Goal: Information Seeking & Learning: Learn about a topic

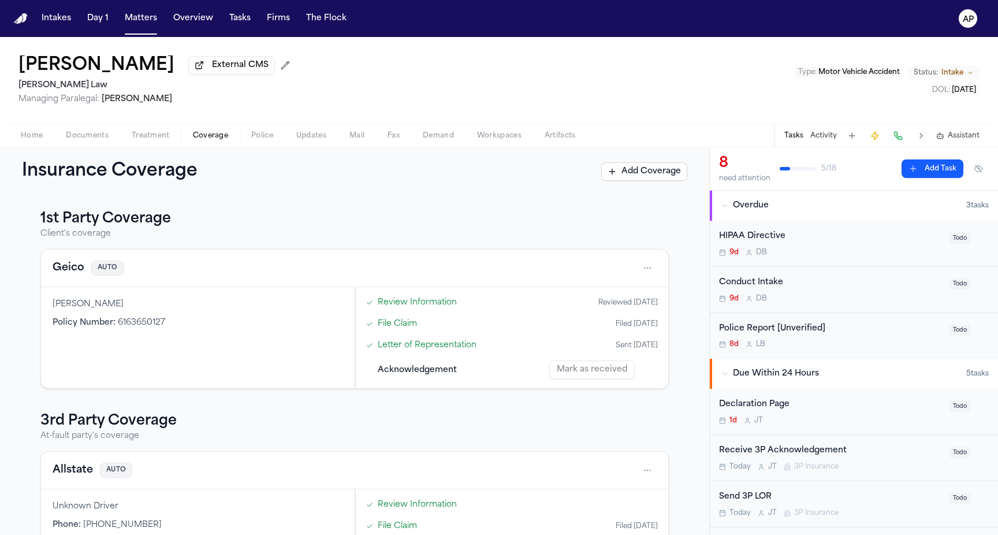
click at [106, 137] on span "Documents" at bounding box center [87, 135] width 43 height 9
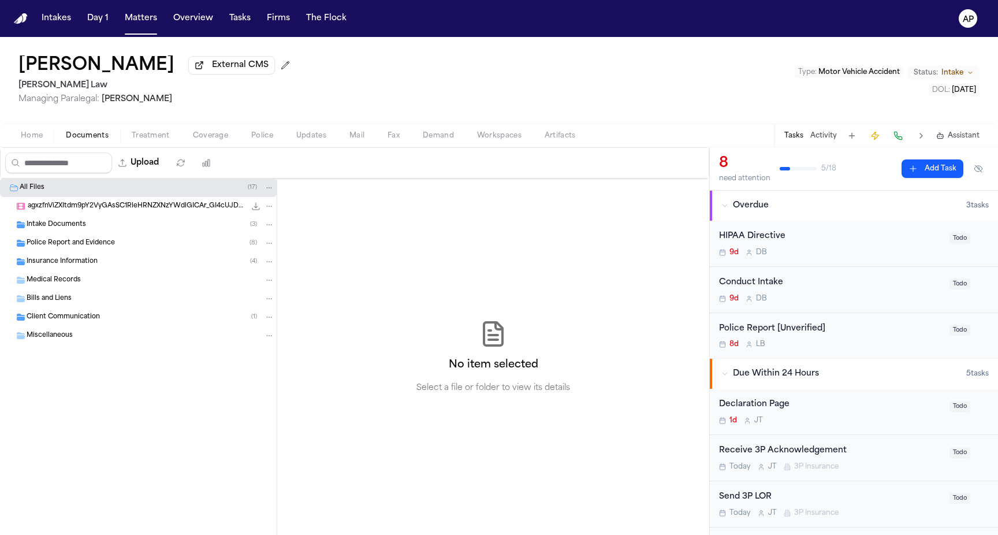
click at [102, 320] on div "Client Communication ( 1 )" at bounding box center [151, 317] width 248 height 10
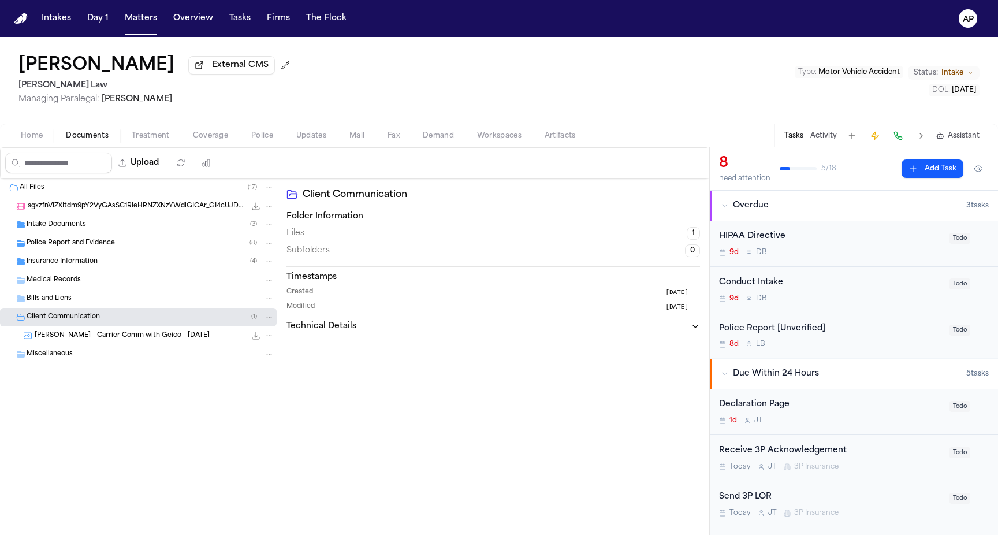
click at [102, 303] on div "Bills and Liens" at bounding box center [151, 298] width 248 height 10
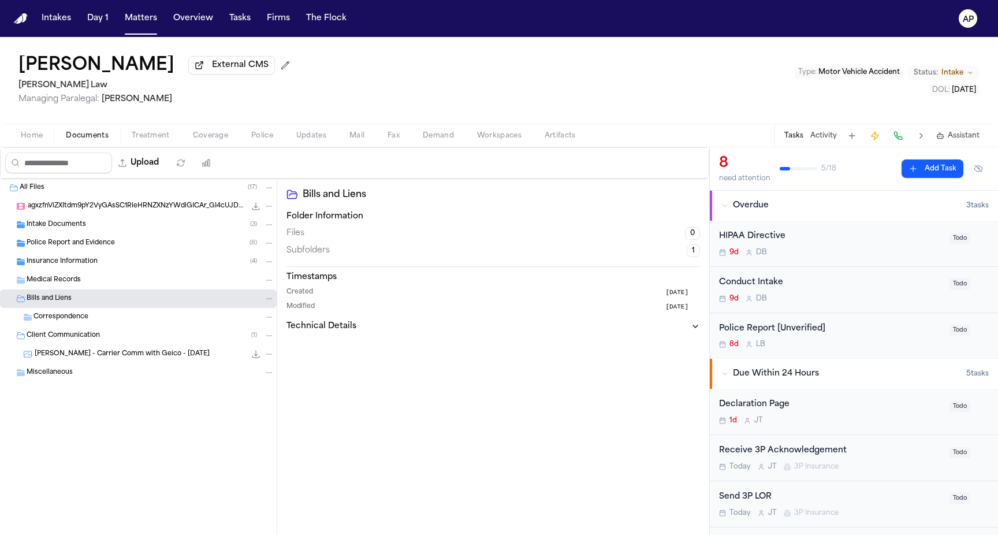
click at [101, 271] on div "Insurance Information ( 4 )" at bounding box center [138, 261] width 277 height 18
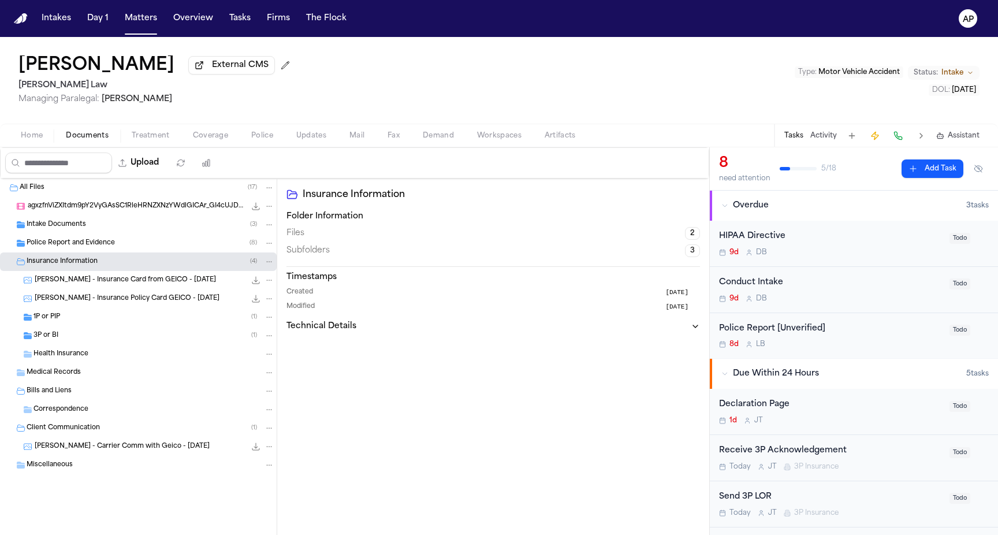
click at [90, 326] on div "1P or PIP ( 1 )" at bounding box center [138, 317] width 277 height 18
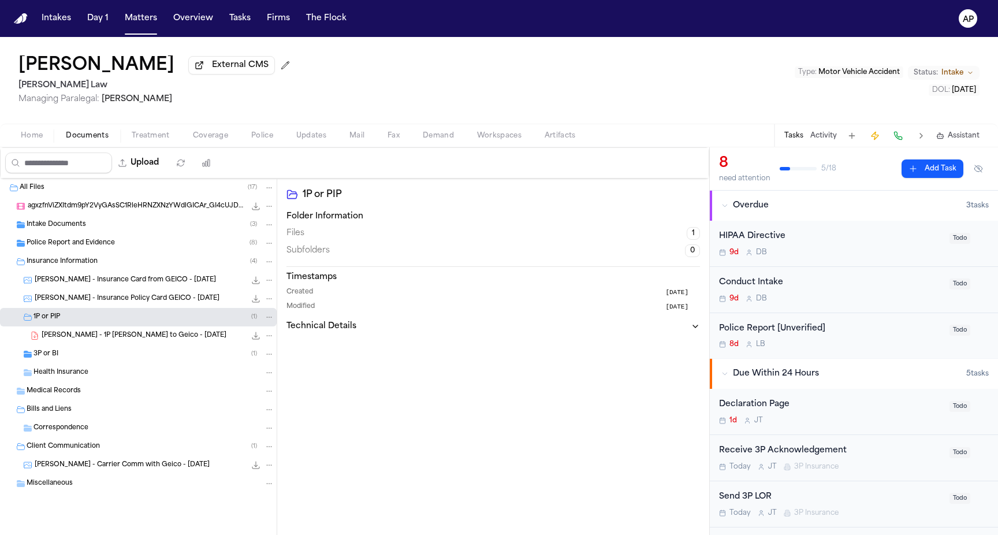
click at [92, 354] on div "3P or BI ( 1 )" at bounding box center [154, 354] width 241 height 10
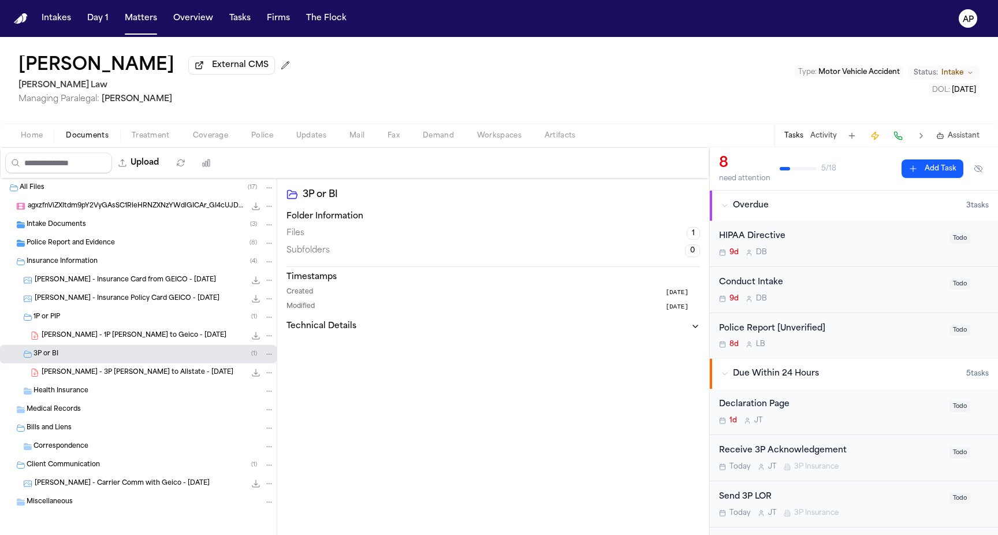
click at [114, 377] on span "[PERSON_NAME] - 3P [PERSON_NAME] to Allstate - [DATE]" at bounding box center [138, 373] width 192 height 10
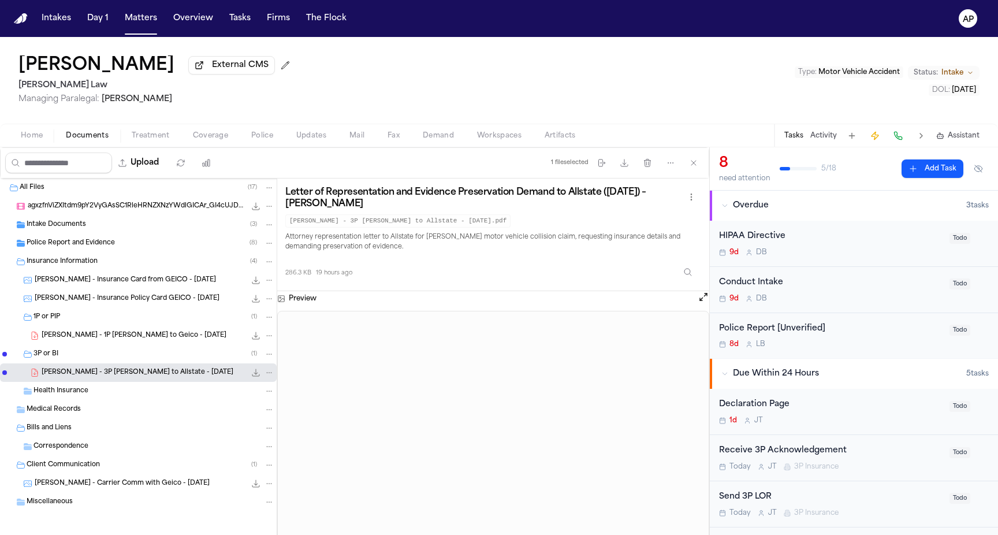
click at [122, 336] on span "[PERSON_NAME] - 1P [PERSON_NAME] to Geico - [DATE]" at bounding box center [134, 336] width 185 height 10
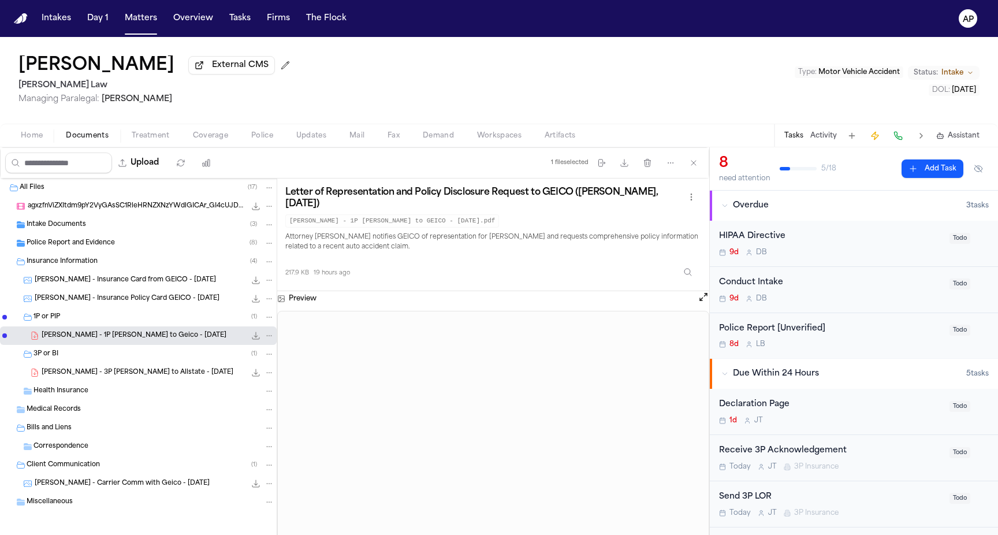
click at [204, 135] on span "Coverage" at bounding box center [210, 135] width 35 height 9
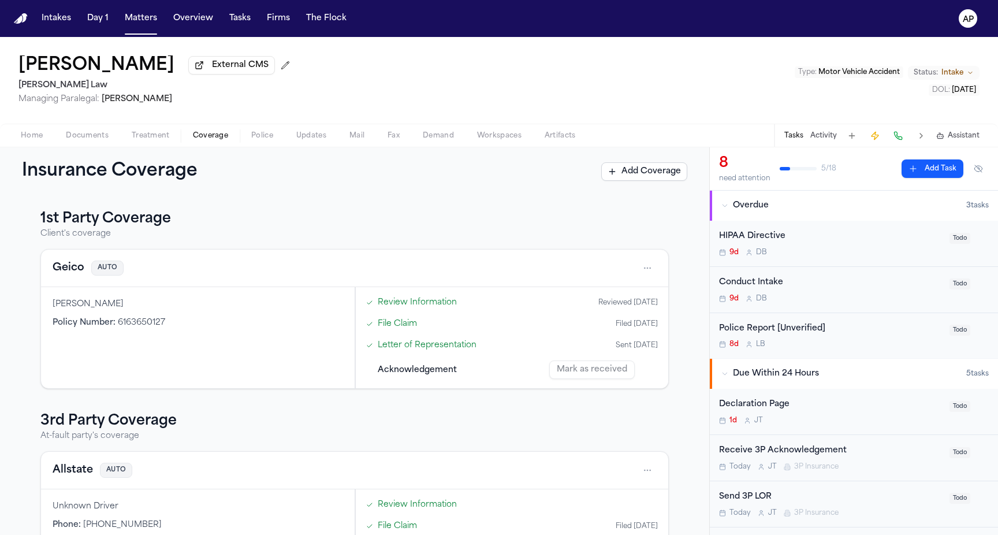
click at [444, 348] on link "Letter of Representation" at bounding box center [427, 345] width 99 height 12
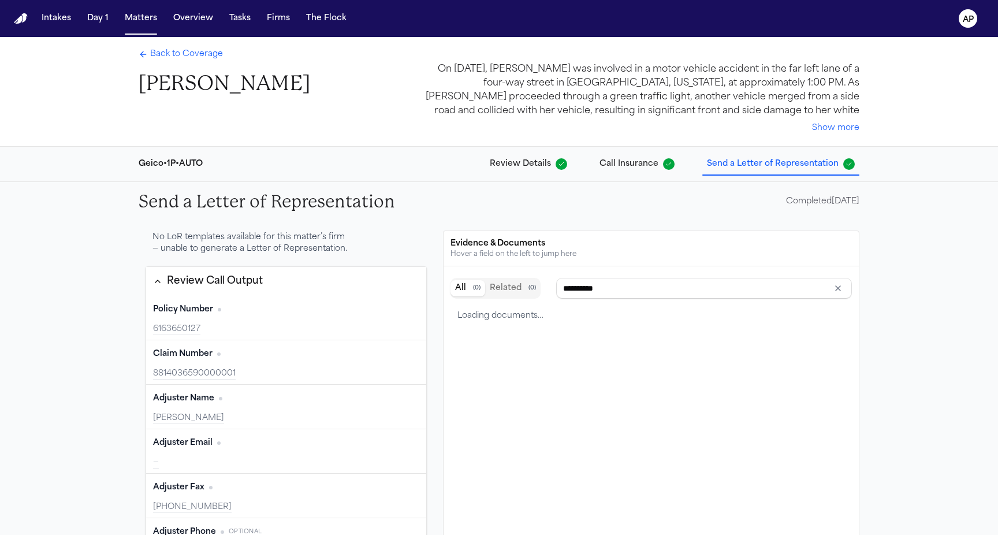
scroll to position [46, 0]
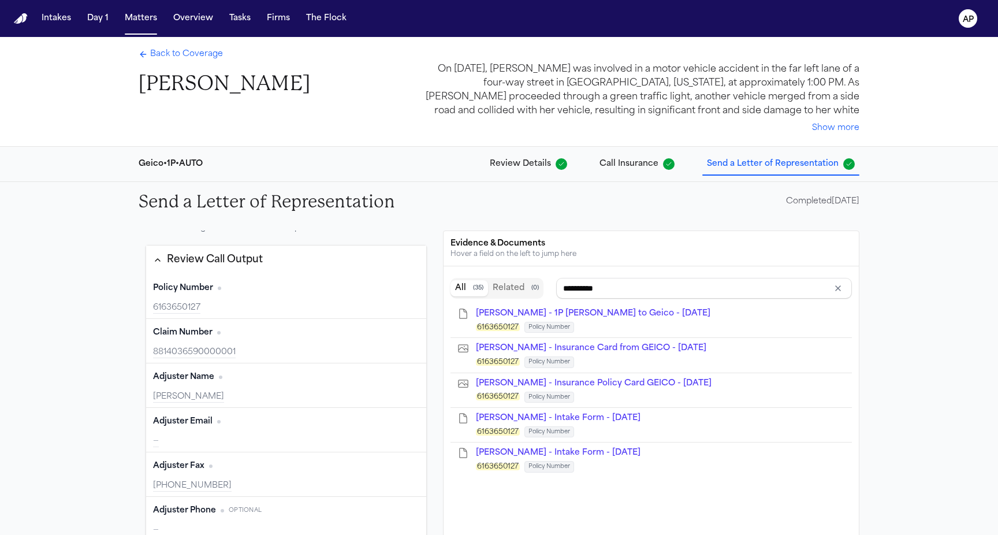
click at [174, 65] on div "Back to Coverage Lakeysha Hunter" at bounding box center [225, 73] width 172 height 48
click at [160, 63] on div "Back to Coverage Lakeysha Hunter" at bounding box center [225, 73] width 172 height 48
click at [140, 53] on icon "Back to Coverage" at bounding box center [143, 54] width 9 height 9
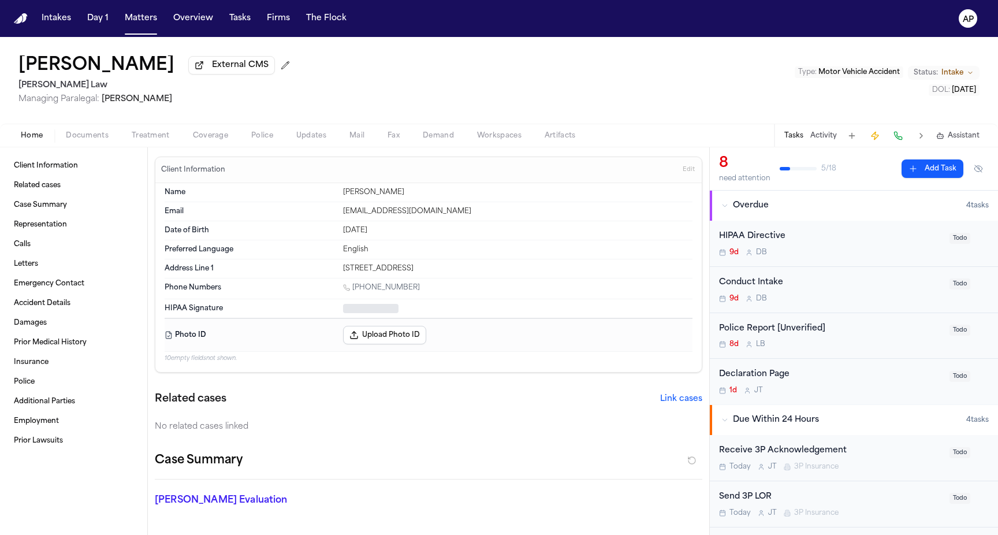
click at [20, 135] on button "Home" at bounding box center [31, 136] width 45 height 14
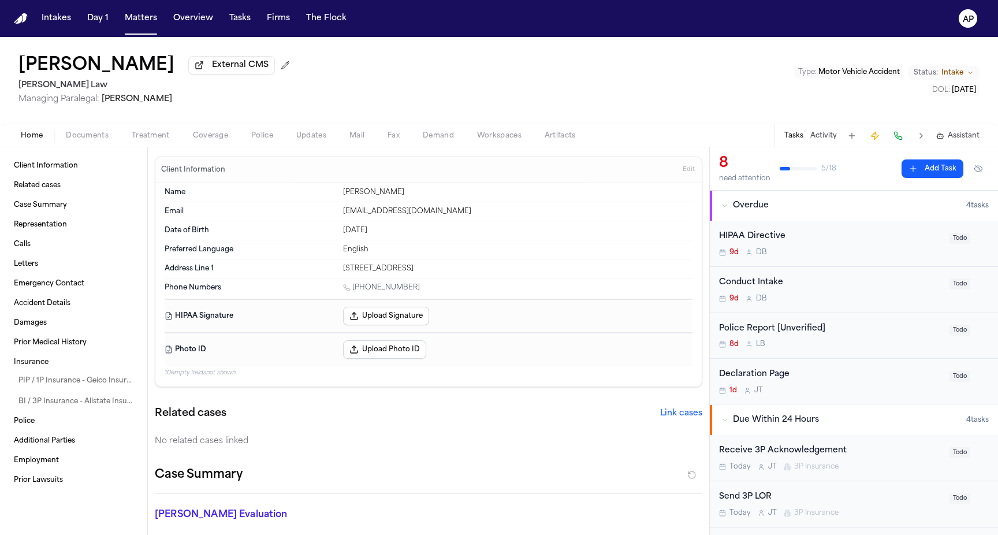
click at [84, 140] on span "Documents" at bounding box center [87, 135] width 43 height 9
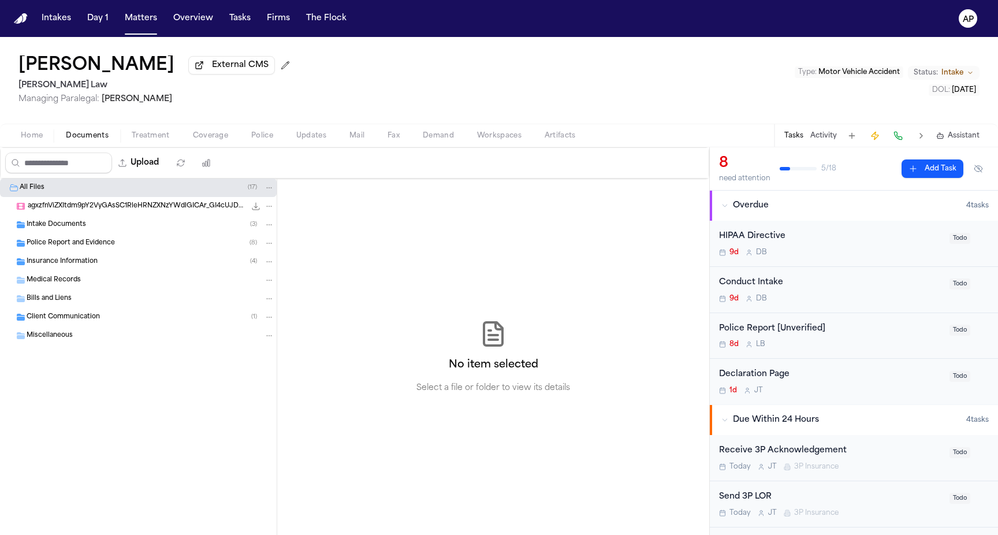
click at [101, 266] on div "Insurance Information ( 4 )" at bounding box center [151, 261] width 248 height 10
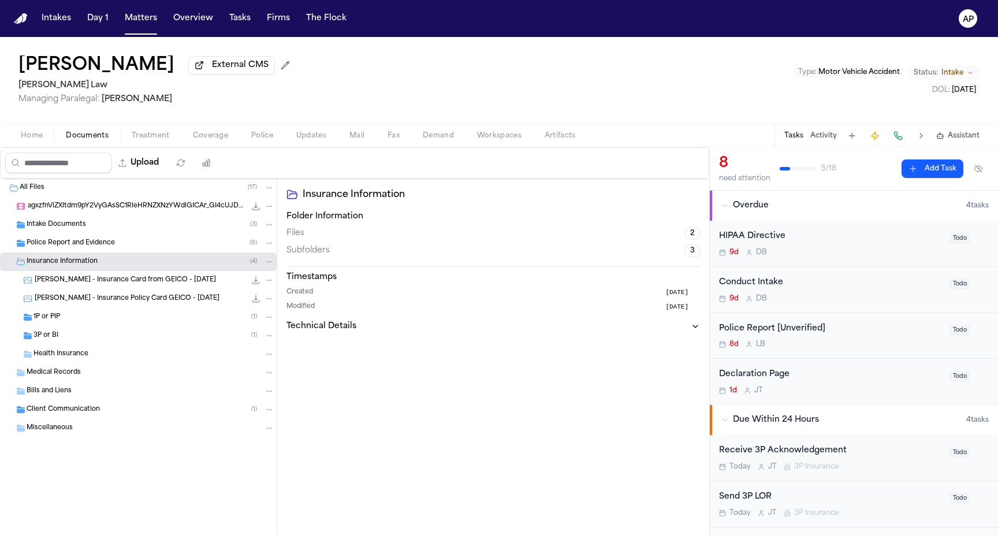
click at [101, 304] on span "[PERSON_NAME] - Insurance Policy Card GEICO - [DATE]" at bounding box center [127, 299] width 185 height 10
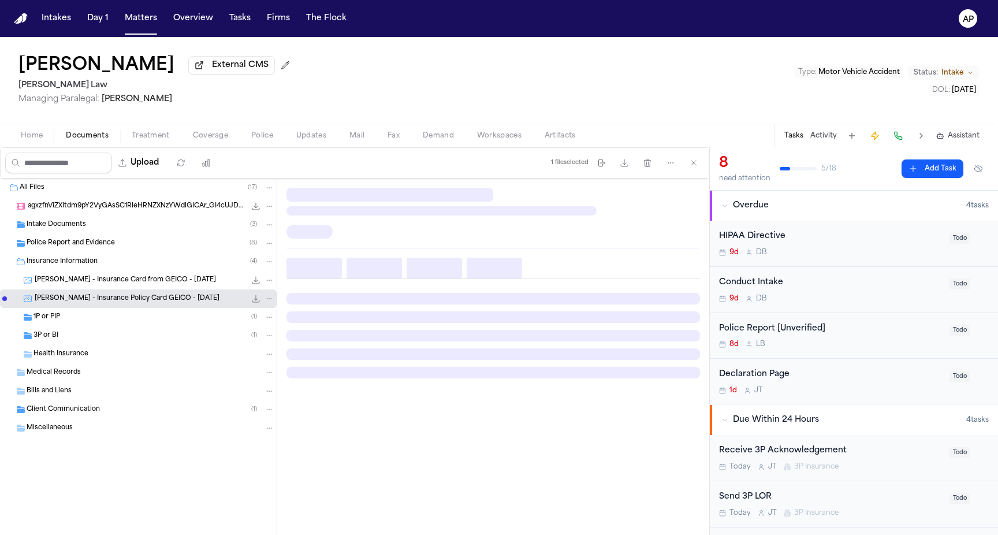
click at [95, 341] on div "3P or BI ( 1 )" at bounding box center [154, 335] width 241 height 10
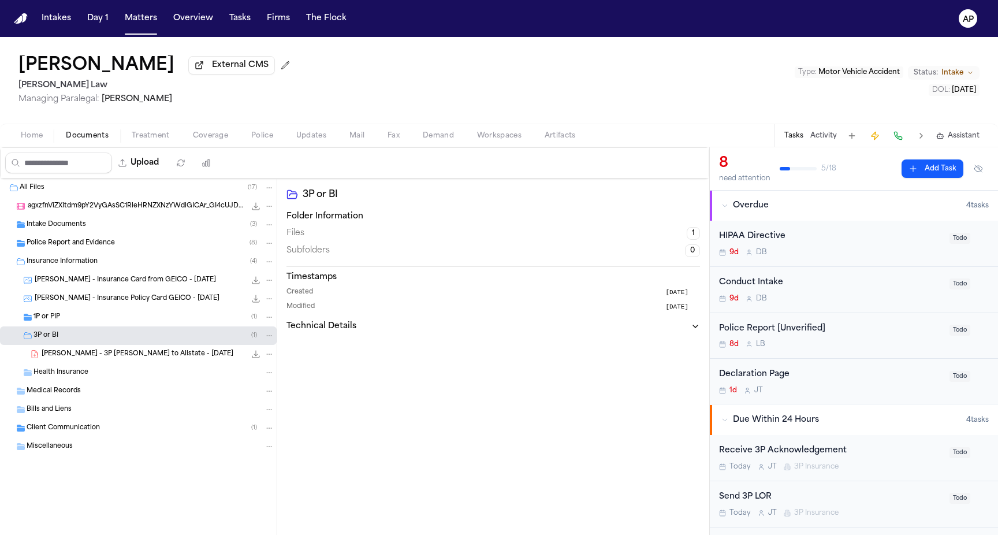
click at [101, 367] on div "Health Insurance" at bounding box center [138, 372] width 277 height 18
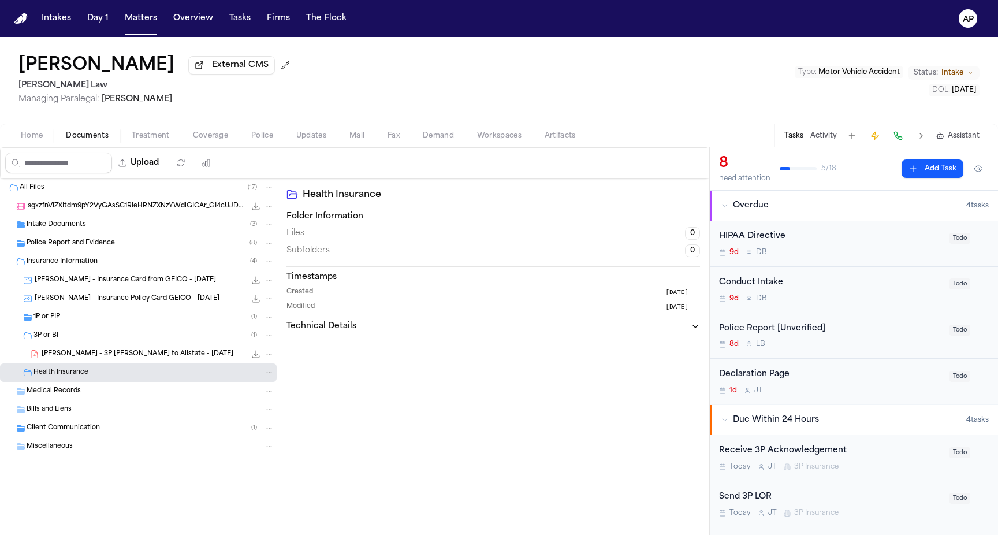
click at [105, 352] on span "[PERSON_NAME] - 3P [PERSON_NAME] to Allstate - [DATE]" at bounding box center [138, 354] width 192 height 10
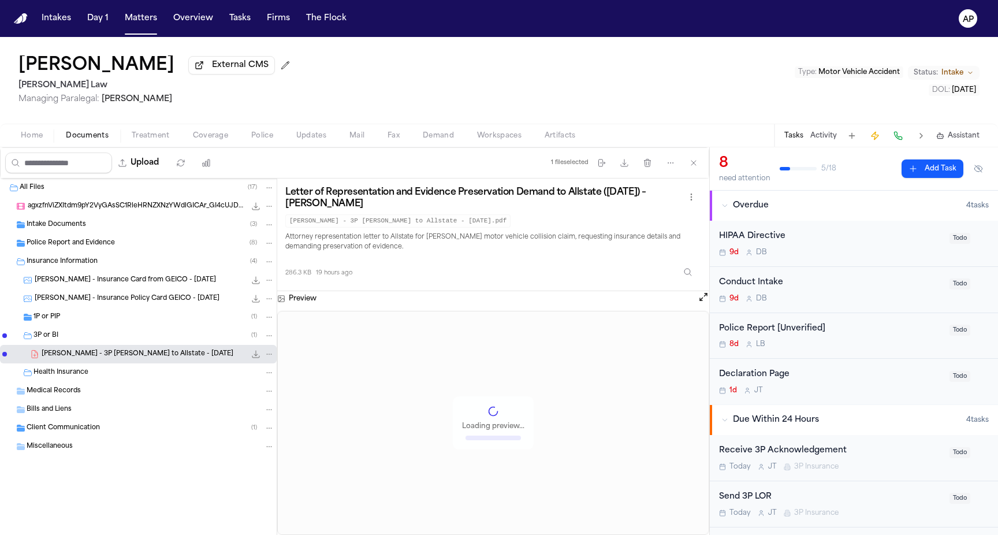
click at [111, 325] on div "1P or PIP ( 1 )" at bounding box center [138, 317] width 277 height 18
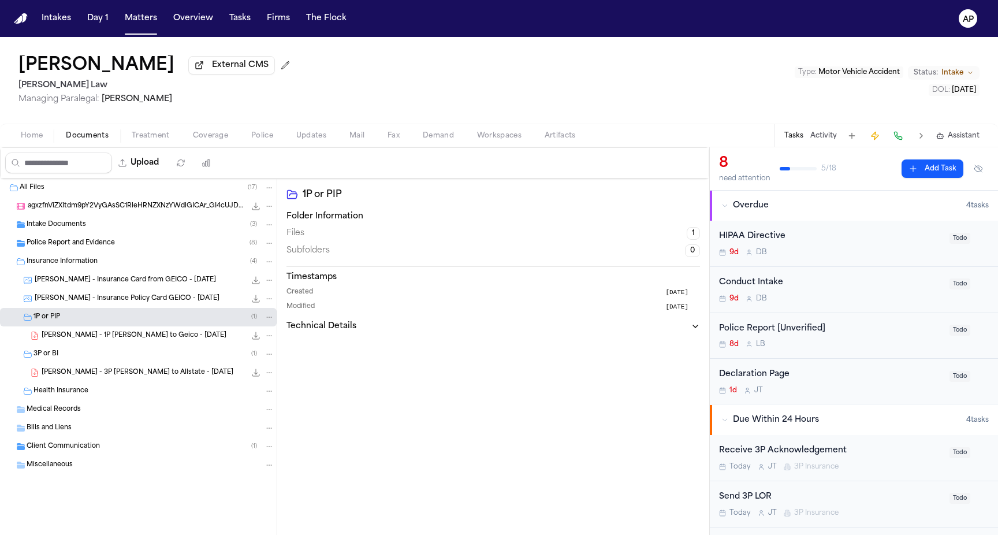
click at [113, 341] on span "[PERSON_NAME] - 1P [PERSON_NAME] to Geico - [DATE]" at bounding box center [134, 336] width 185 height 10
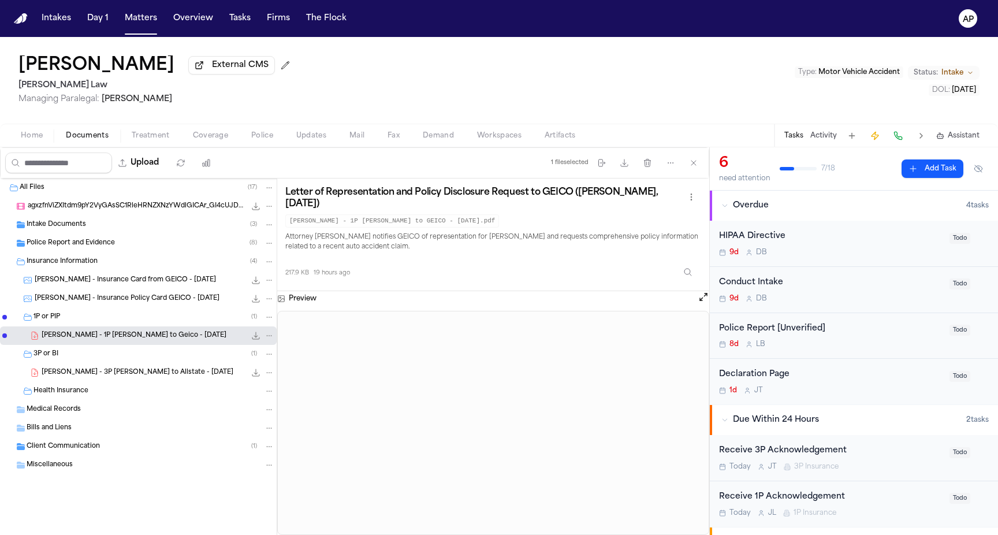
click at [159, 135] on span "Treatment" at bounding box center [151, 135] width 38 height 9
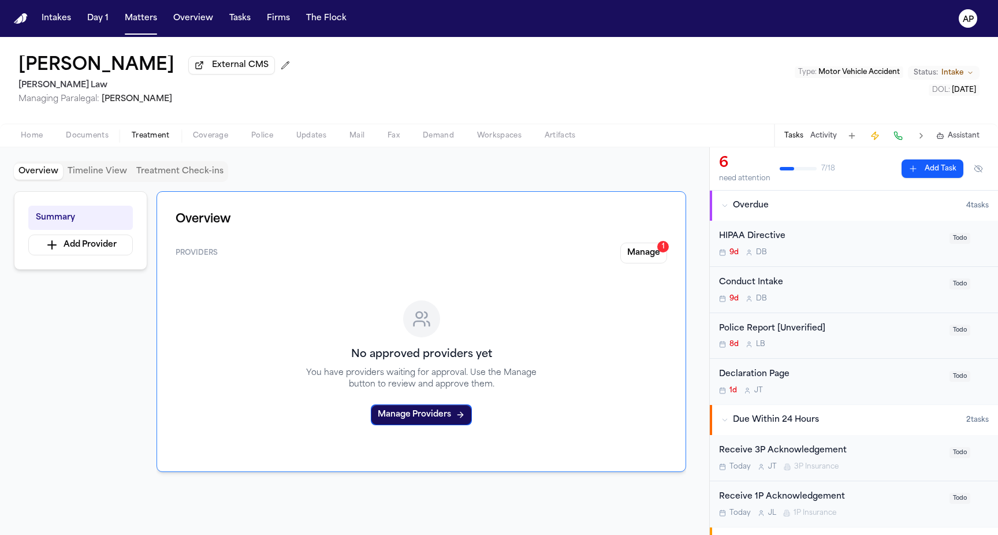
click at [551, 139] on span "Artifacts" at bounding box center [560, 135] width 31 height 9
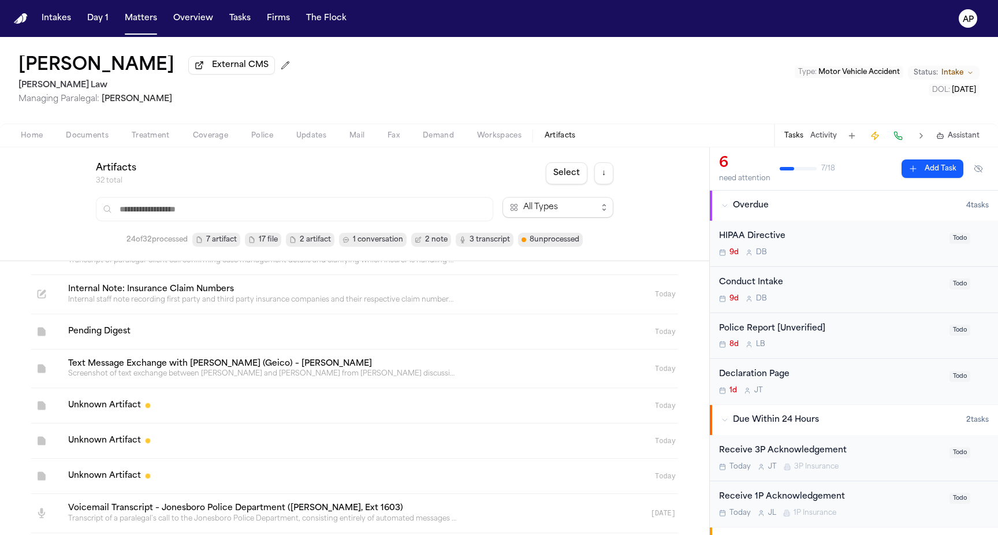
scroll to position [228, 0]
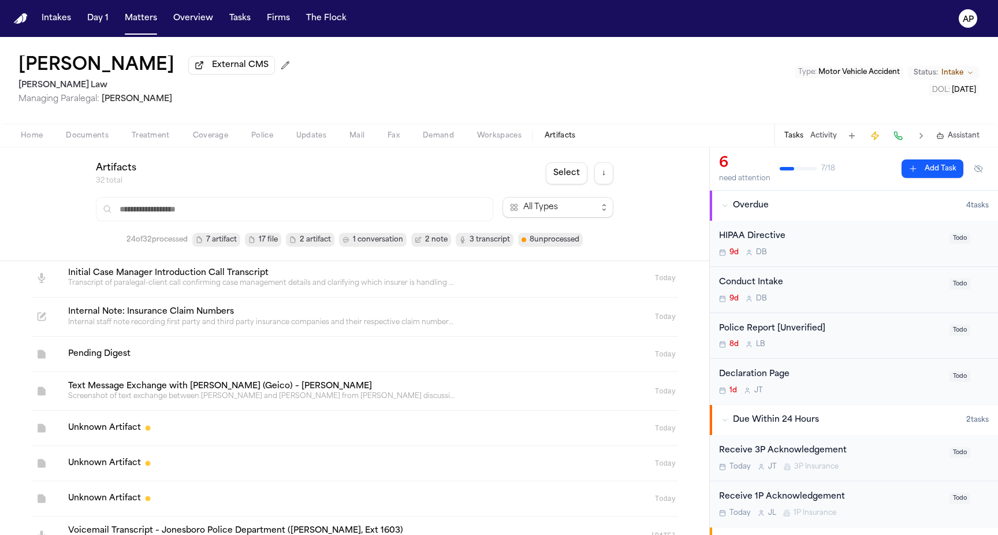
click at [209, 287] on link at bounding box center [341, 278] width 564 height 39
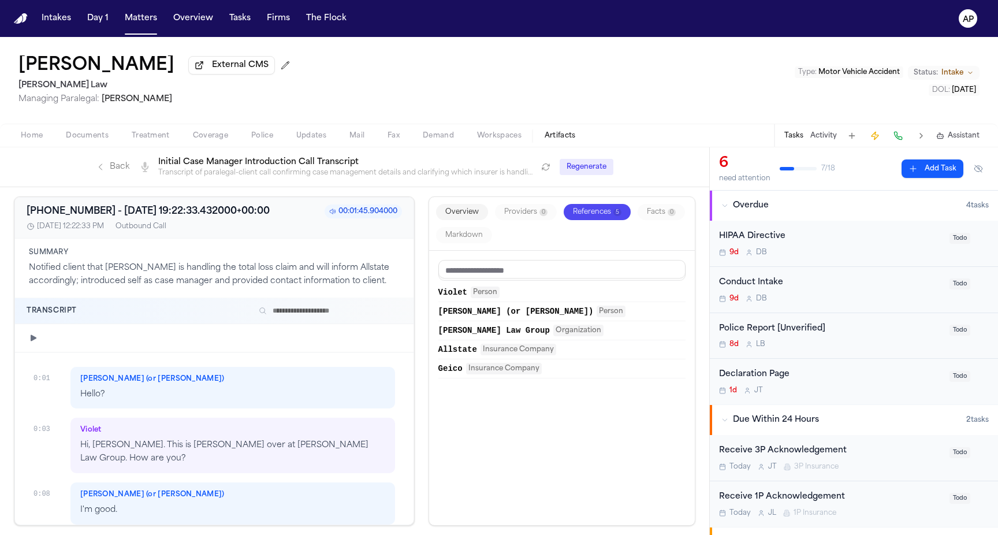
click at [469, 209] on button "Overview" at bounding box center [462, 212] width 52 height 16
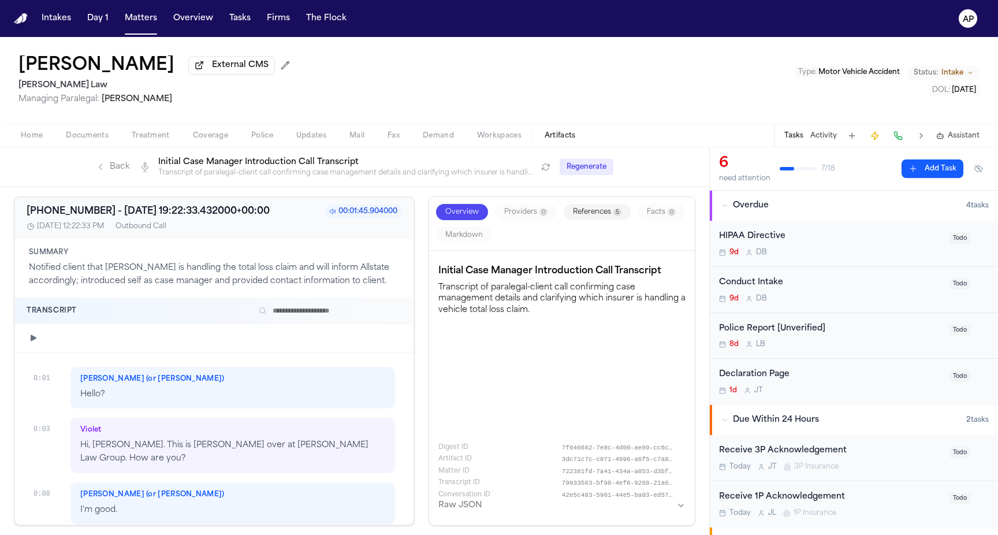
click at [602, 210] on button "References 5" at bounding box center [597, 212] width 67 height 16
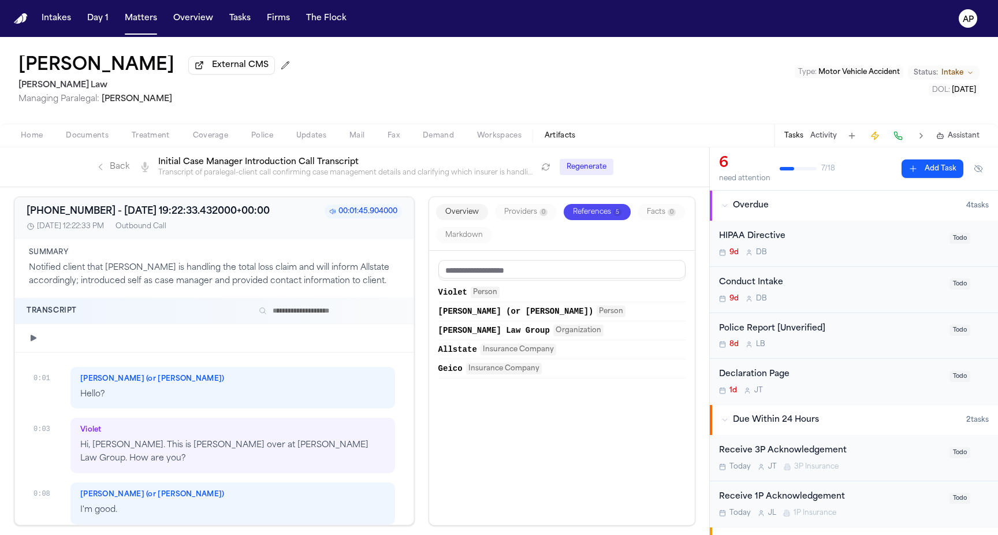
click at [466, 351] on span "Allstate" at bounding box center [457, 350] width 39 height 12
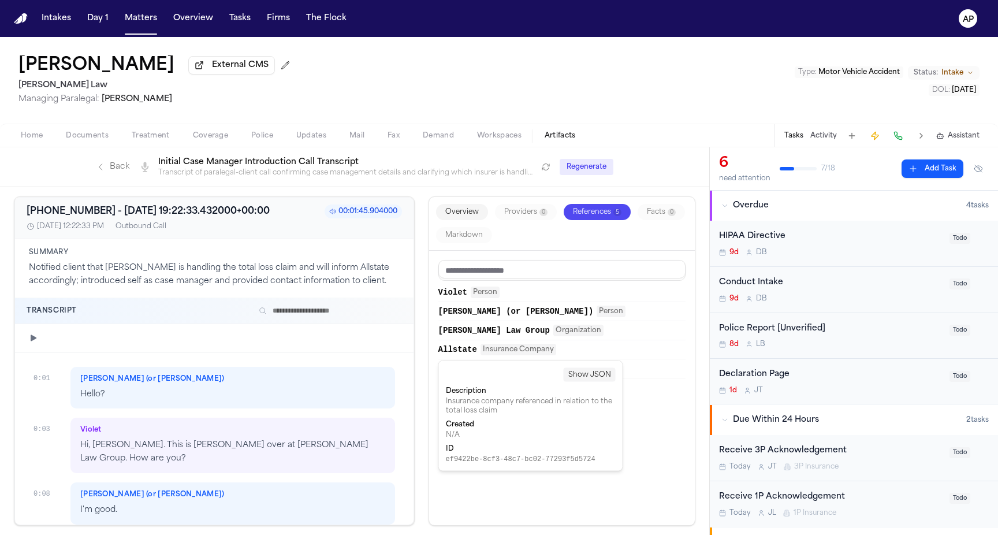
click at [82, 139] on span "Documents" at bounding box center [87, 135] width 43 height 9
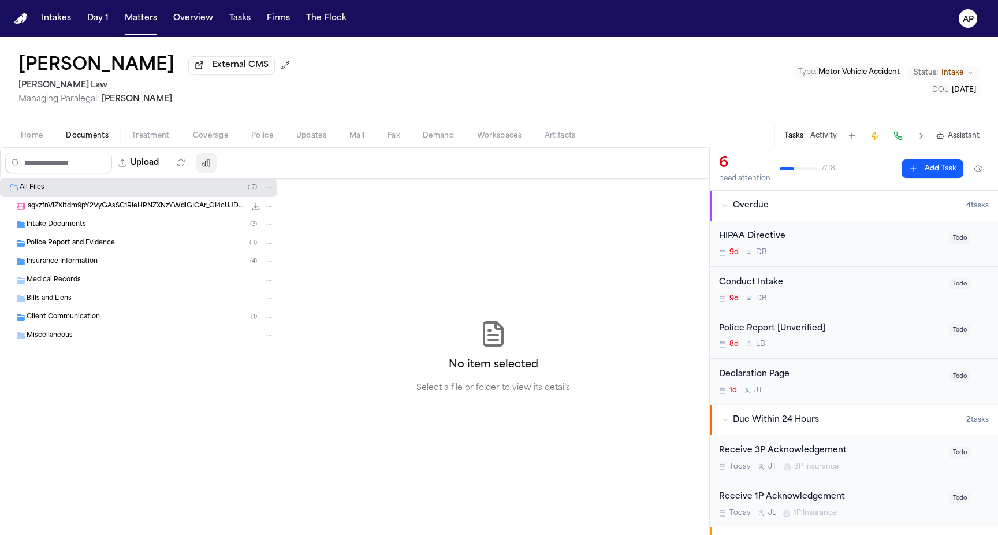
click at [210, 163] on icon "button" at bounding box center [206, 162] width 9 height 9
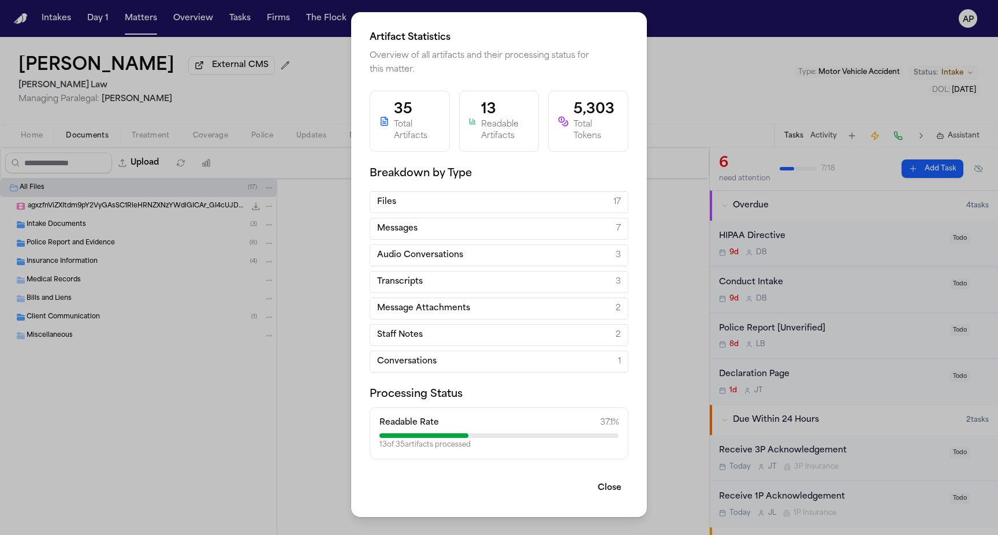
click at [256, 431] on div "Artifact Statistics Overview of all artifacts and their processing status for t…" at bounding box center [499, 267] width 998 height 535
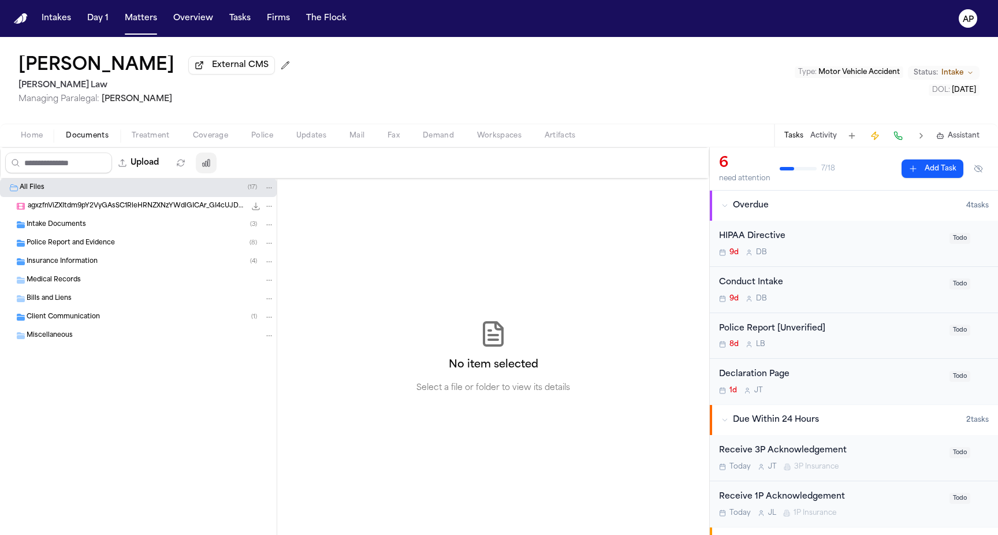
click at [211, 162] on icon "button" at bounding box center [206, 162] width 9 height 9
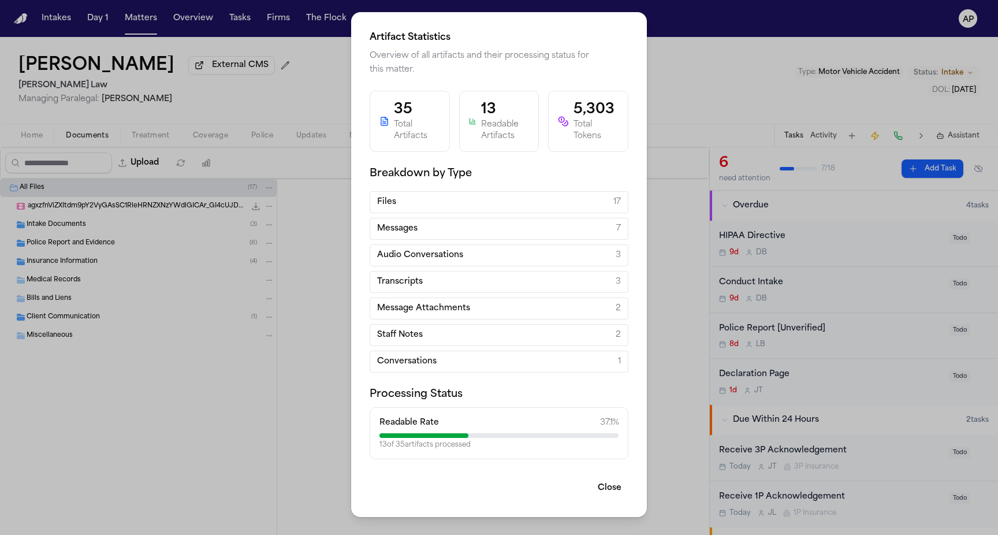
click at [411, 308] on span "Message Attachments" at bounding box center [423, 309] width 93 height 12
click at [400, 258] on span "Audio Conversations" at bounding box center [420, 256] width 86 height 12
click at [228, 391] on div "Artifact Statistics Overview of all artifacts and their processing status for t…" at bounding box center [499, 267] width 998 height 535
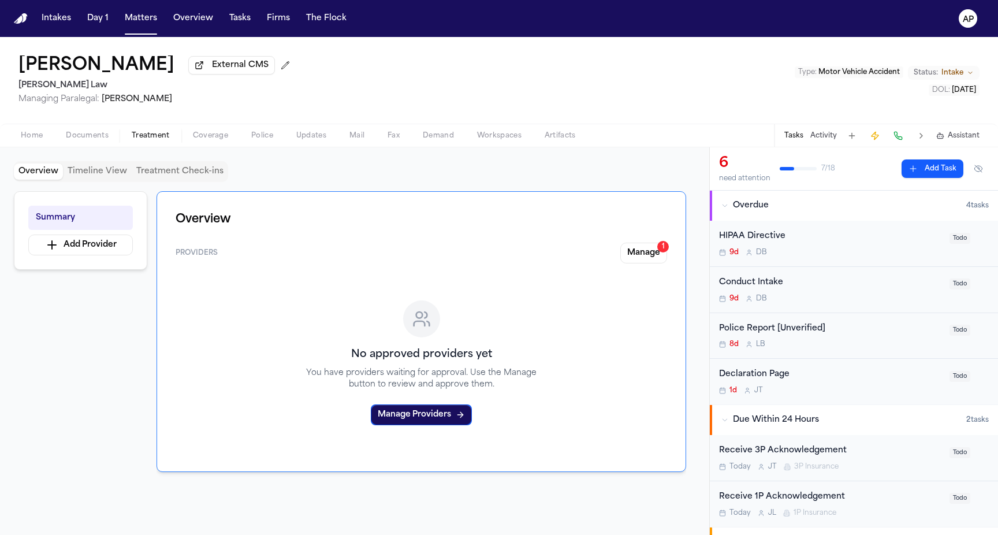
click at [159, 135] on span "Treatment" at bounding box center [151, 135] width 38 height 9
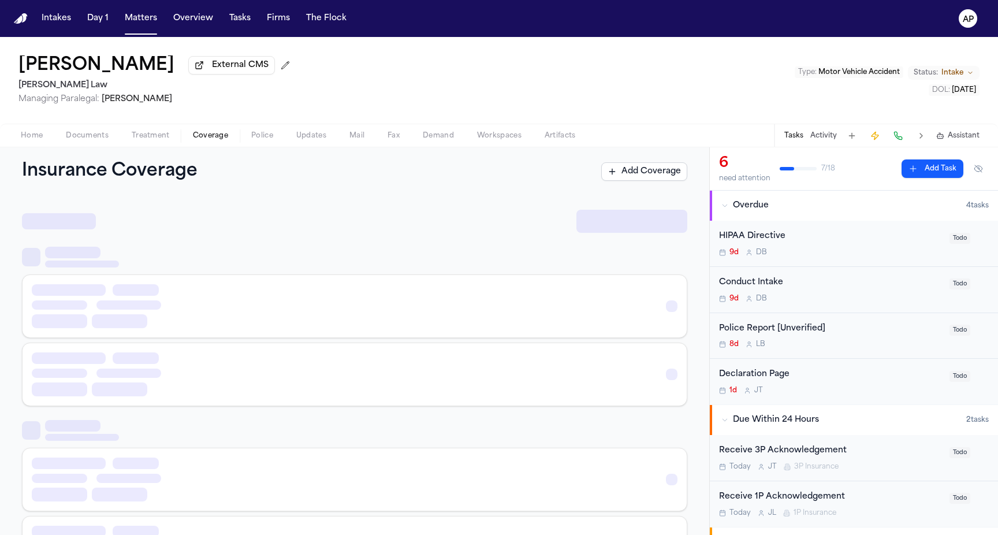
click at [201, 139] on span "Coverage" at bounding box center [210, 135] width 35 height 9
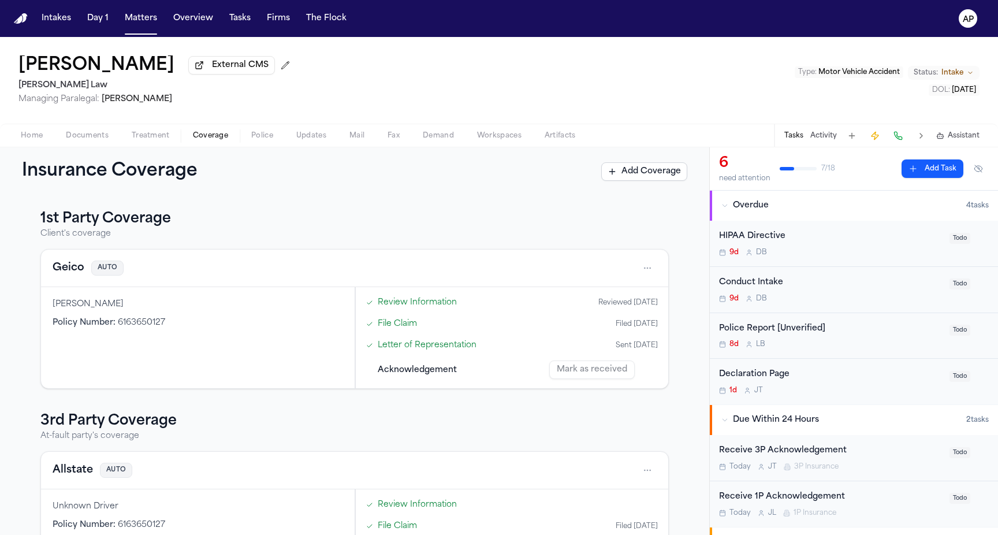
click at [407, 347] on link "Letter of Representation" at bounding box center [427, 345] width 99 height 12
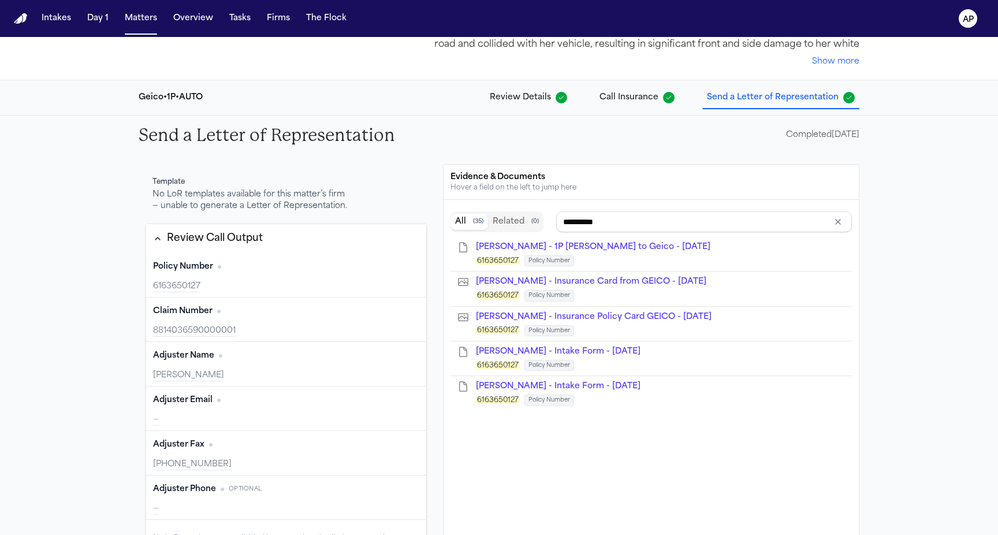
scroll to position [77, 0]
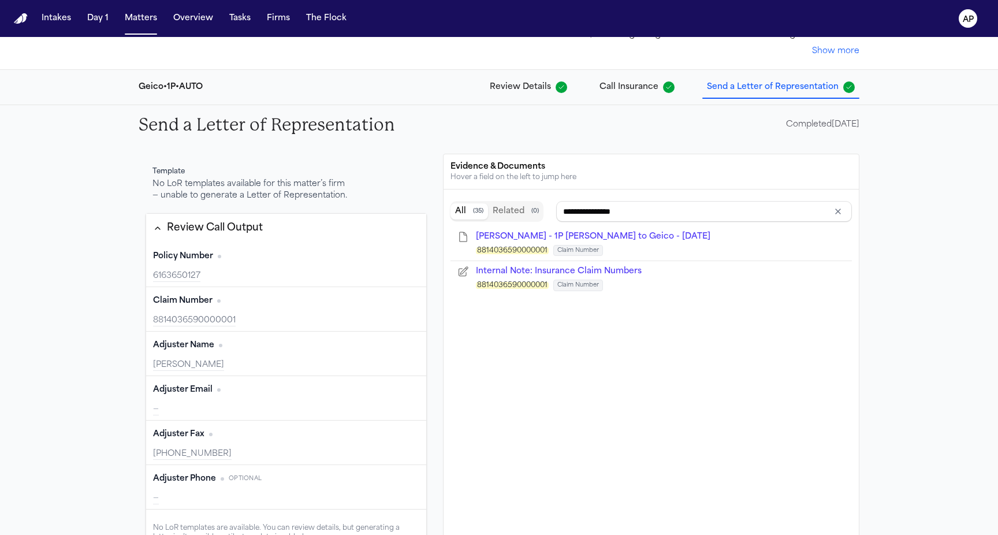
click at [202, 312] on div "Claim Number Edit 8814036590000001" at bounding box center [286, 309] width 280 height 44
click at [564, 274] on span "Internal Note: Insurance Claim Numbers" at bounding box center [559, 271] width 166 height 9
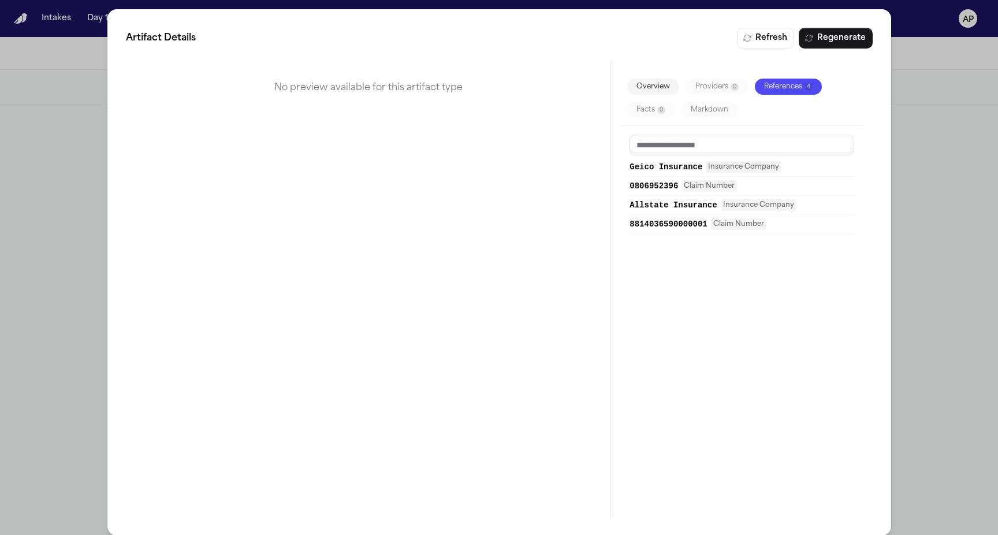
click at [936, 209] on div "Artifact Details Refresh Regenerate No preview available for this artifact type…" at bounding box center [499, 272] width 998 height 545
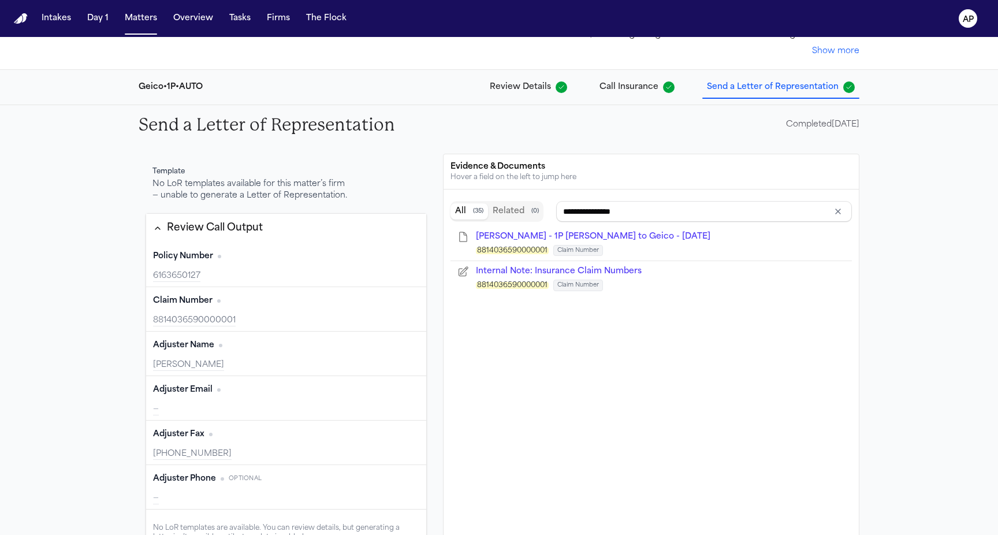
click at [516, 270] on span "Internal Note: Insurance Claim Numbers" at bounding box center [559, 271] width 166 height 9
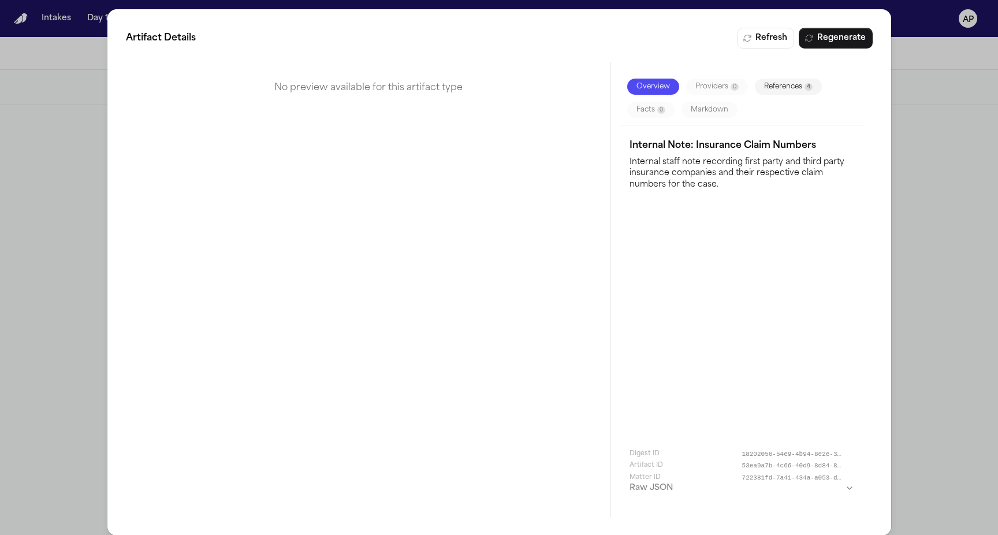
click at [894, 153] on div "Artifact Details Refresh Regenerate No preview available for this artifact type…" at bounding box center [499, 272] width 998 height 545
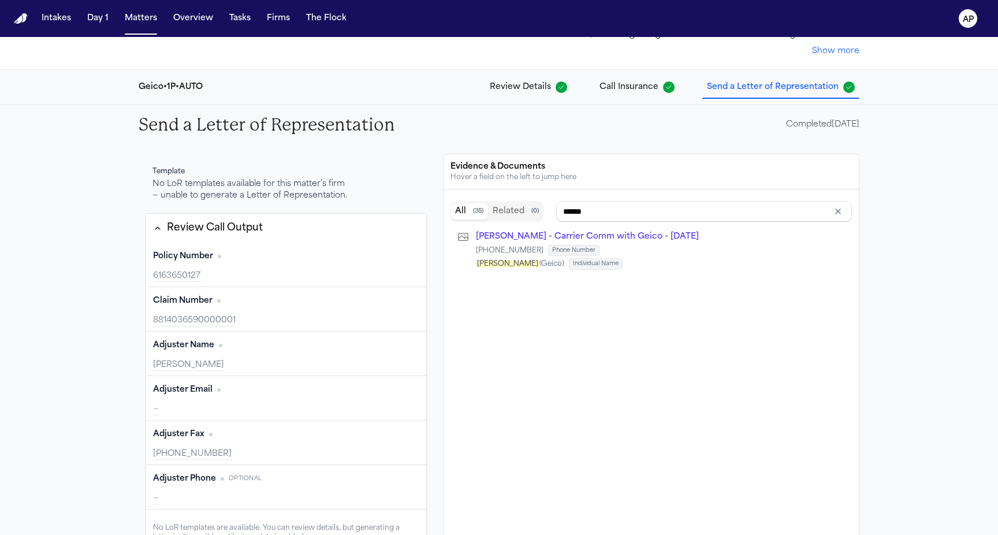
click at [518, 239] on span "[PERSON_NAME] - Carrier Comm with Geico - [DATE]" at bounding box center [587, 236] width 223 height 9
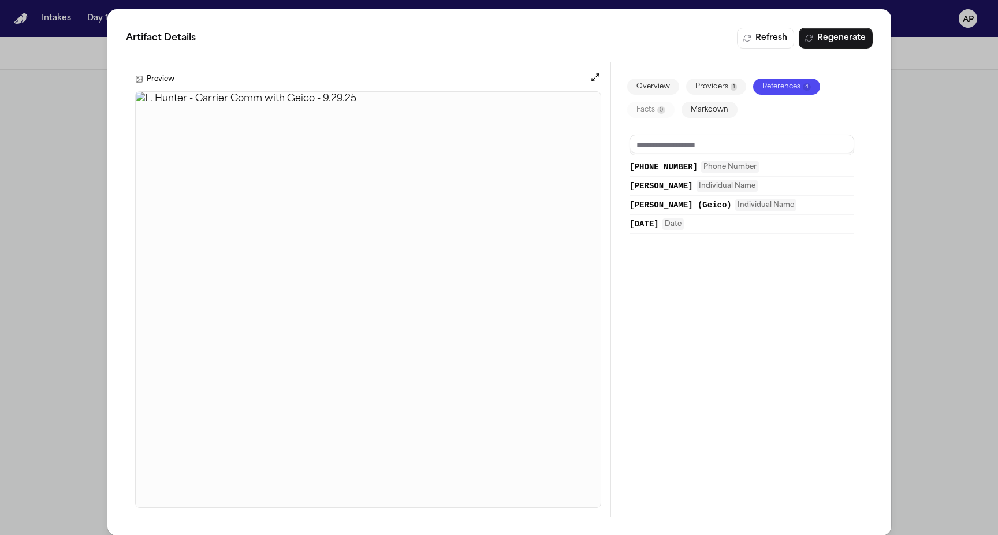
click at [920, 258] on div "Artifact Details Refresh Regenerate Preview Overview Providers 1 References 4 F…" at bounding box center [499, 272] width 998 height 545
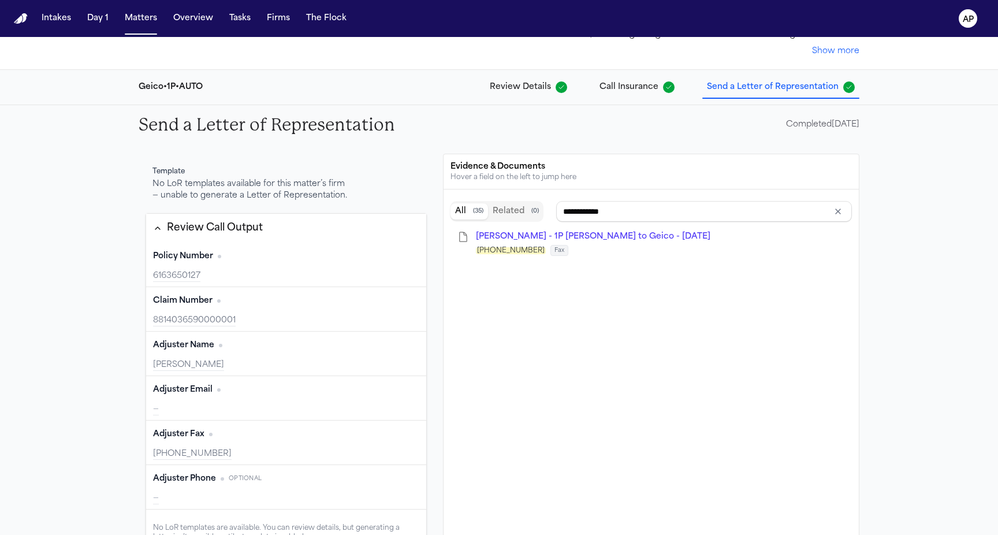
type input "******"
click at [262, 363] on div "[PERSON_NAME]" at bounding box center [286, 365] width 266 height 12
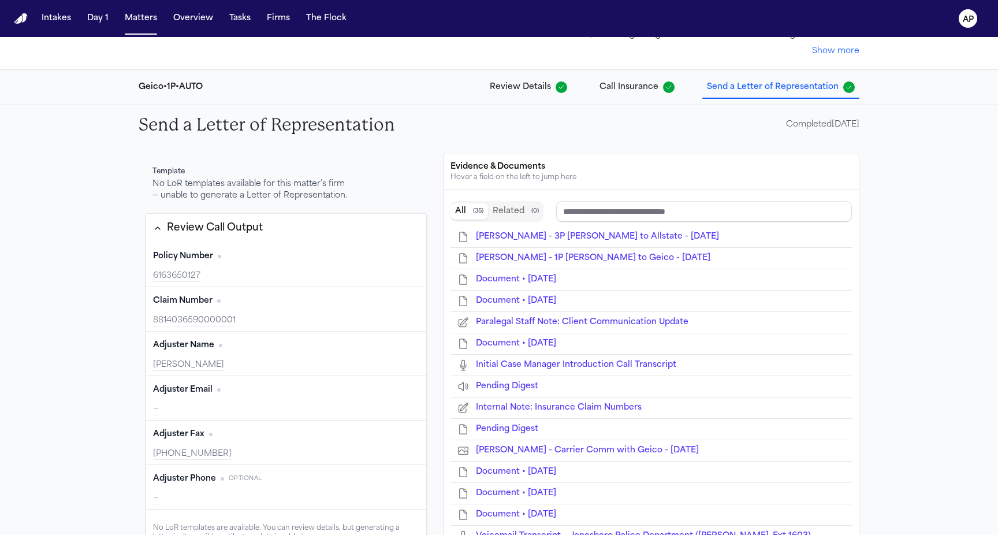
scroll to position [9, 0]
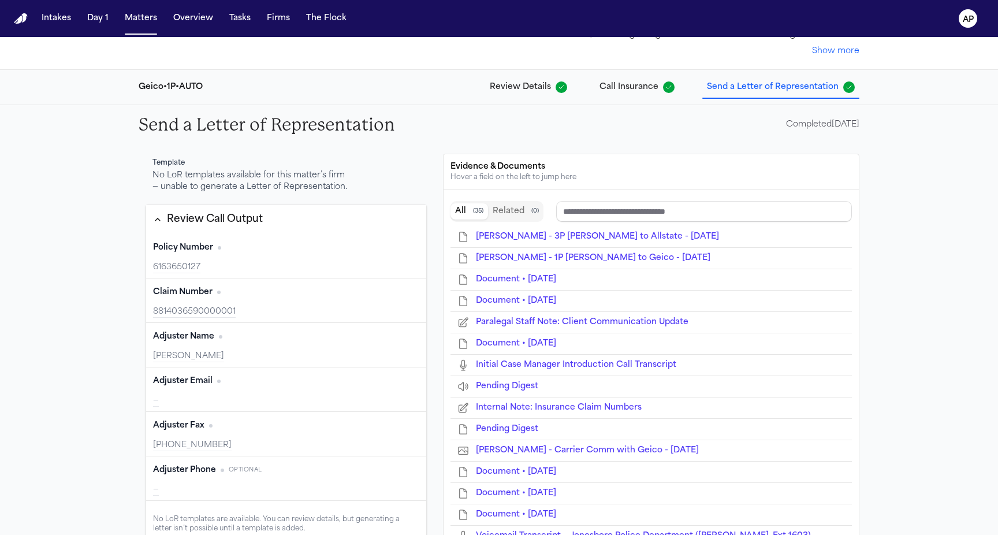
type input "******"
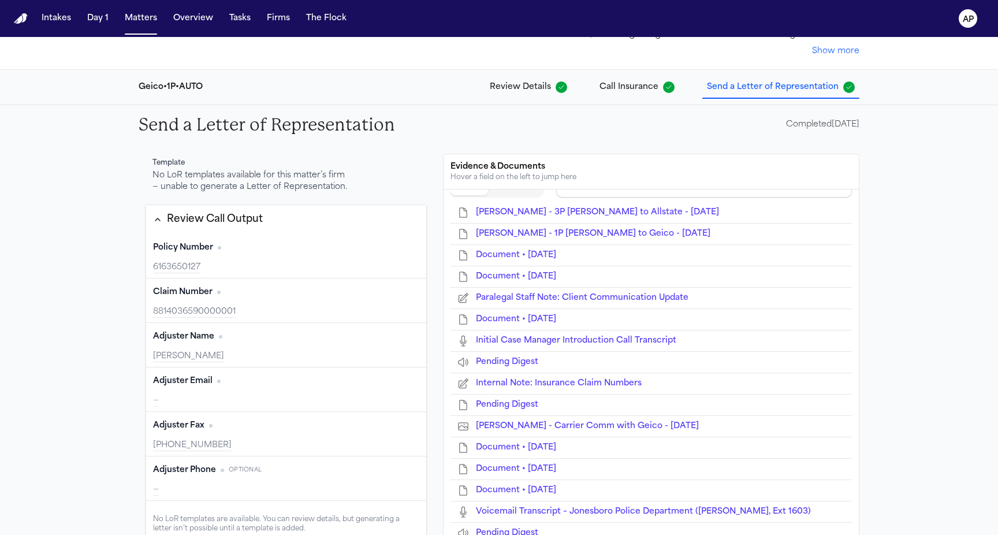
scroll to position [32, 0]
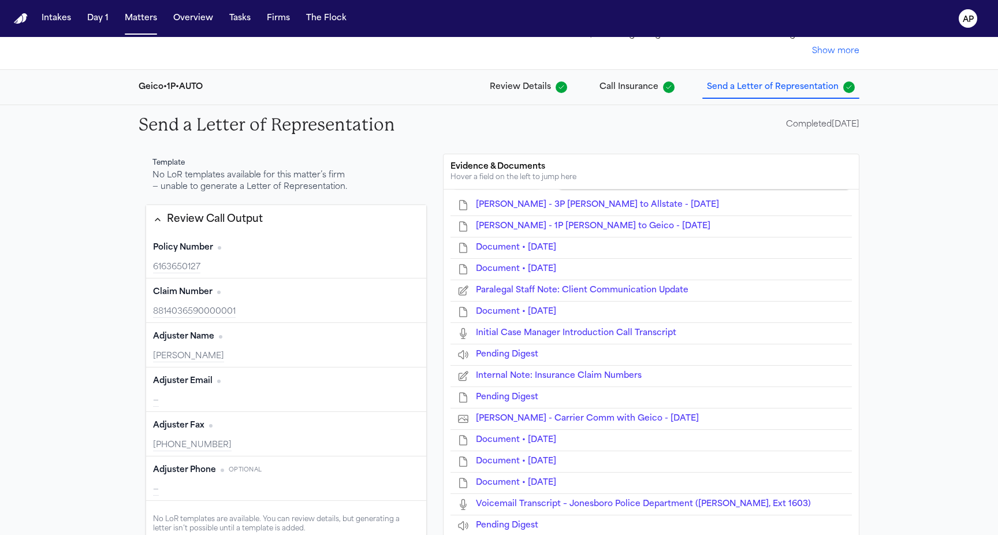
click at [563, 337] on span "Initial Case Manager Introduction Call Transcript" at bounding box center [576, 333] width 200 height 9
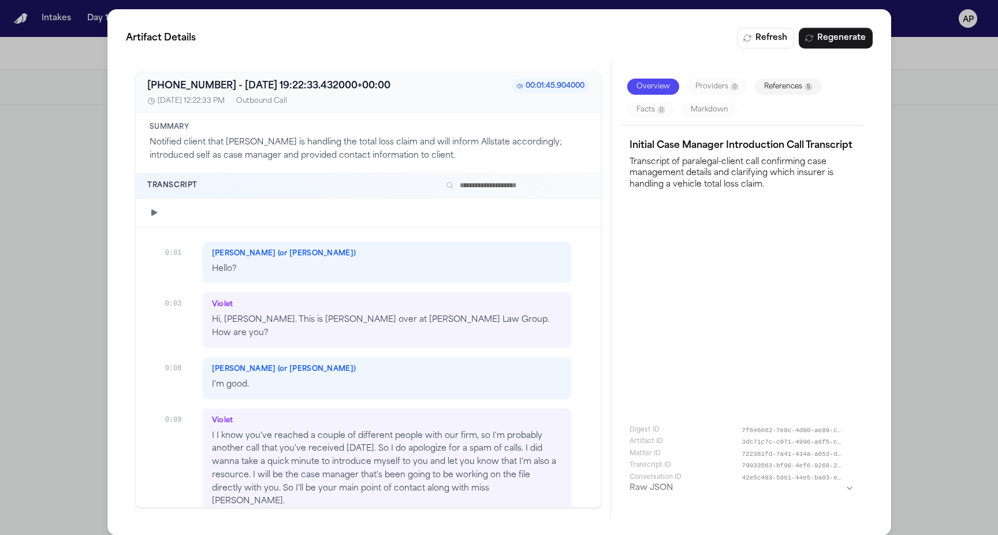
click at [919, 263] on div "Artifact Details Refresh Regenerate +14044511160 - 2025-10-07 19:22:33.432000+0…" at bounding box center [499, 272] width 998 height 545
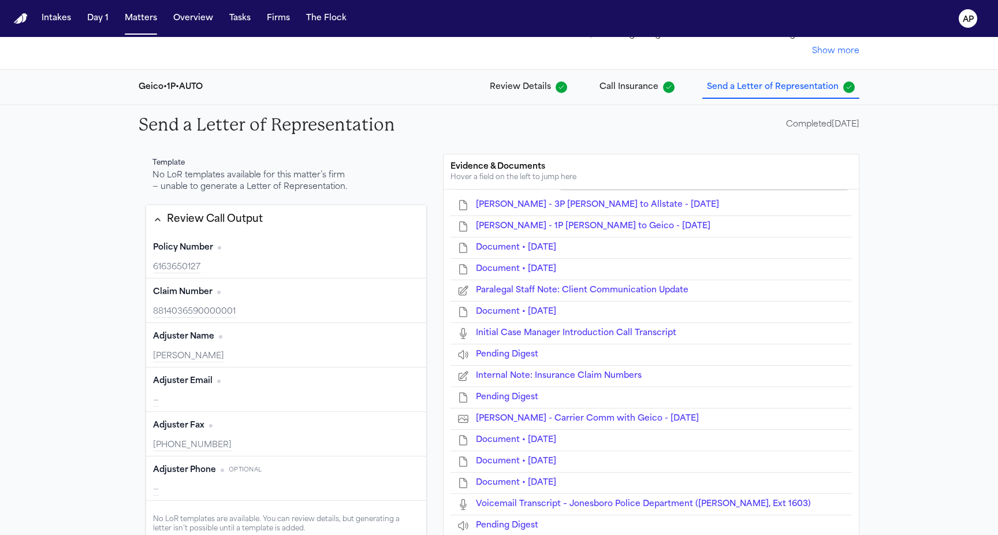
click at [341, 388] on div "Adjuster Email Edit" at bounding box center [286, 381] width 266 height 18
type input "******"
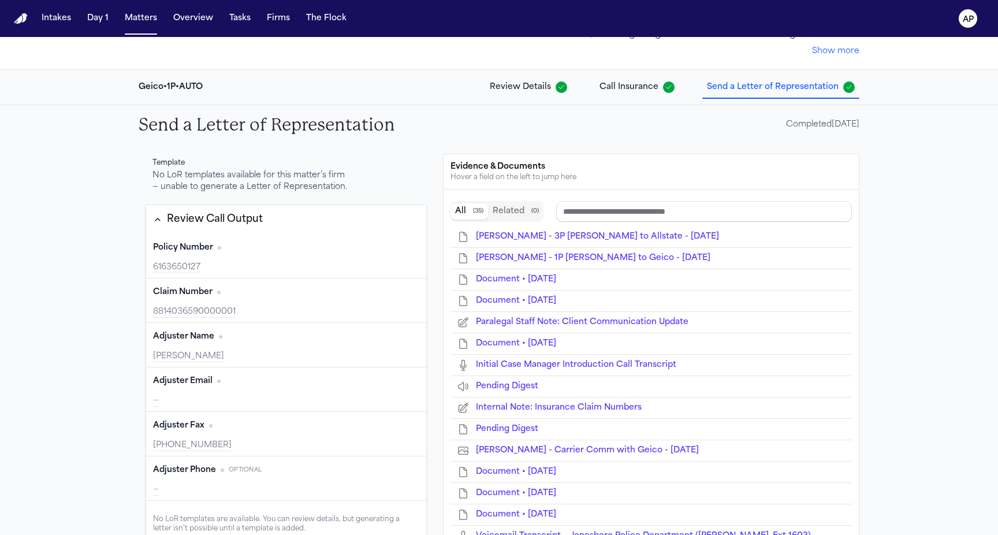
scroll to position [46, 0]
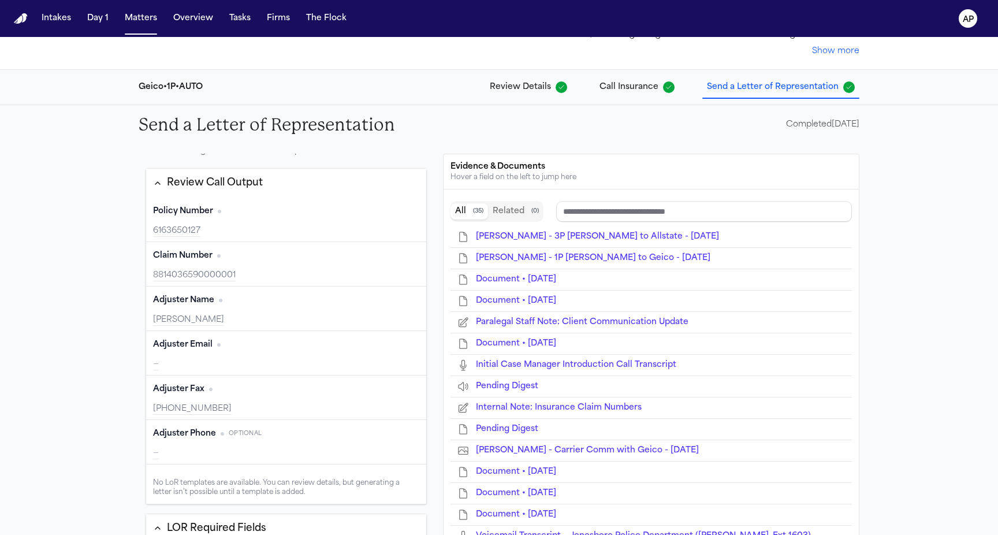
click at [330, 428] on div "Adjuster Phone Optional Edit" at bounding box center [286, 434] width 266 height 18
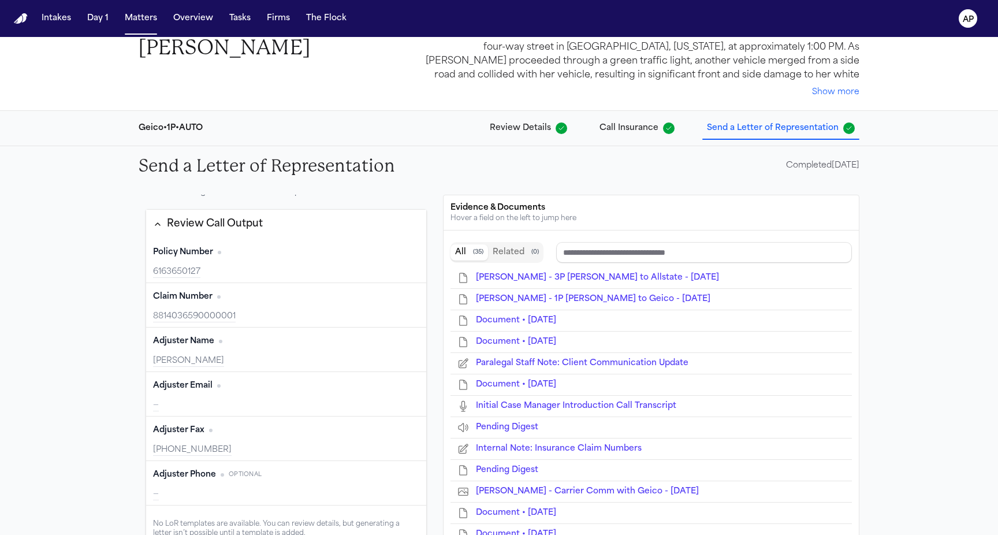
scroll to position [43, 0]
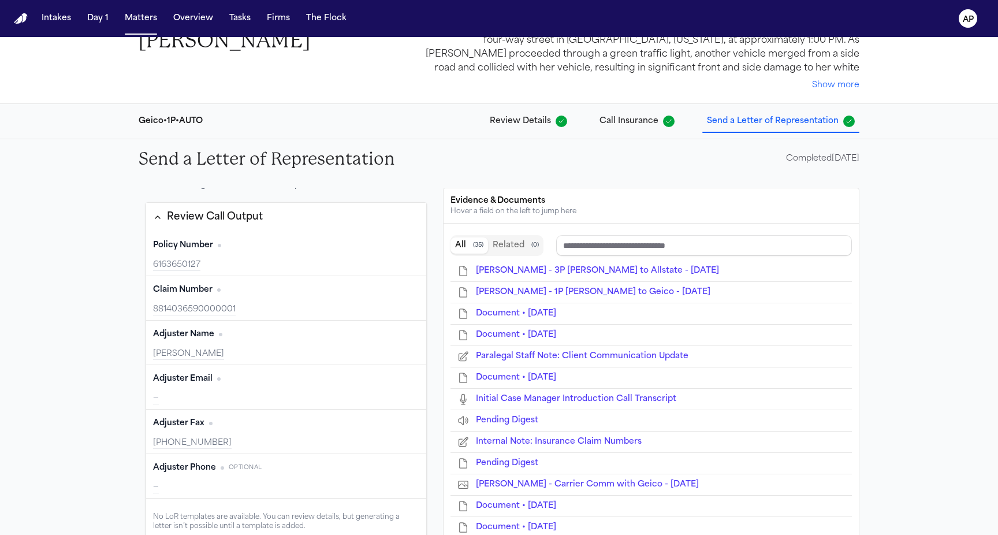
click at [486, 427] on li "Pending Digest" at bounding box center [651, 420] width 401 height 21
click at [488, 422] on span "Pending Digest" at bounding box center [507, 420] width 62 height 9
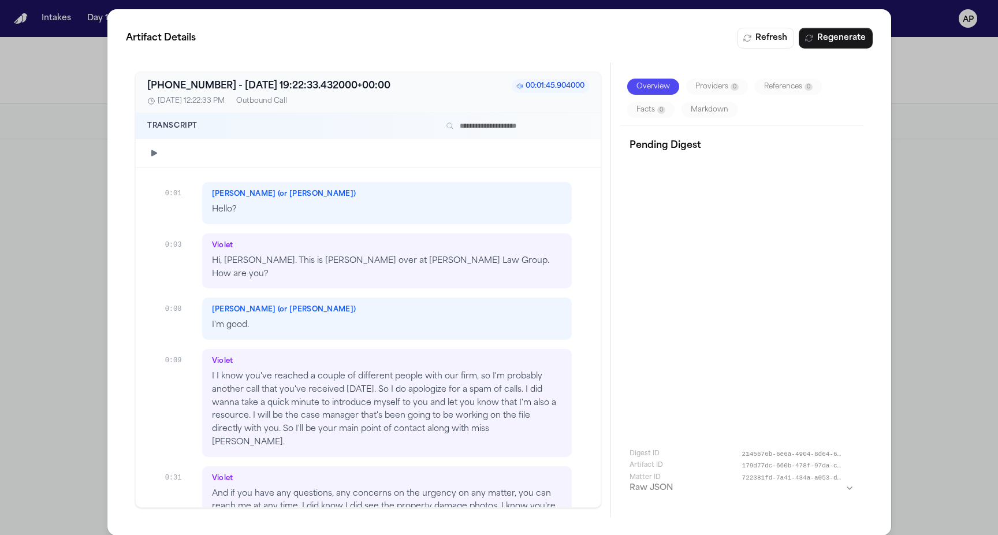
click at [882, 126] on div "Artifact Details Refresh Regenerate +14044511160 - 2025-10-07 19:22:33.432000+0…" at bounding box center [499, 272] width 784 height 526
click at [924, 144] on div "Artifact Details Refresh Regenerate +14044511160 - 2025-10-07 19:22:33.432000+0…" at bounding box center [499, 272] width 998 height 545
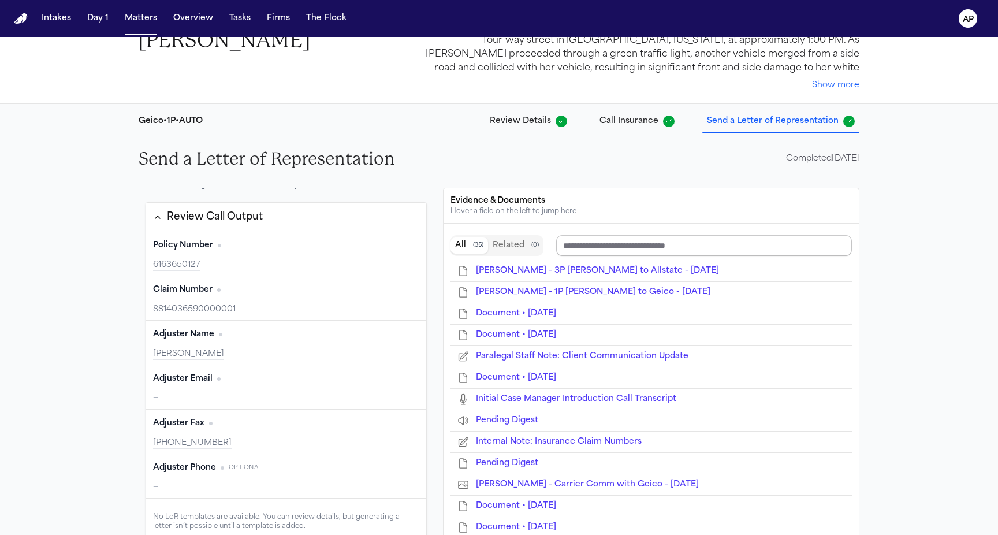
click at [592, 240] on input "Search references" at bounding box center [704, 245] width 296 height 21
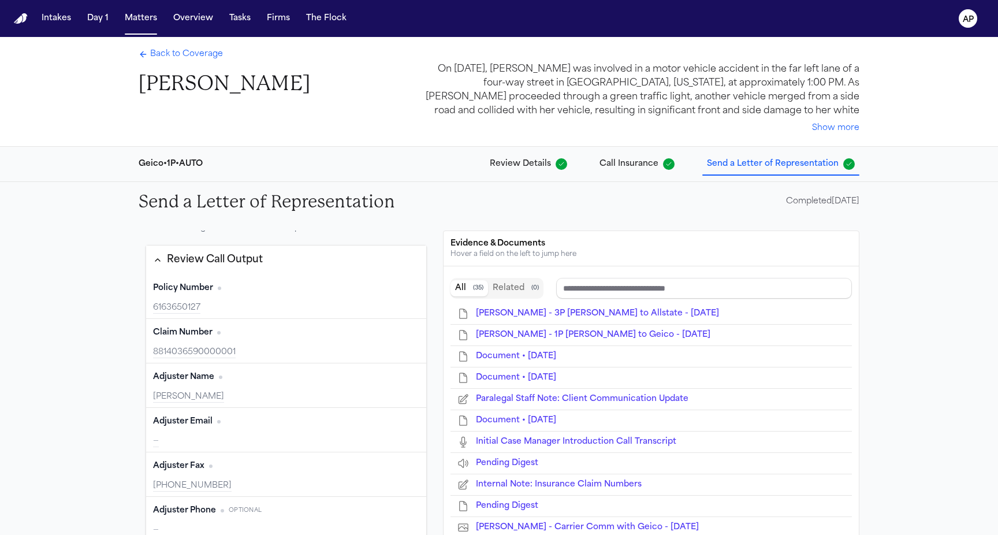
click at [197, 59] on span "Back to Coverage" at bounding box center [186, 55] width 73 height 12
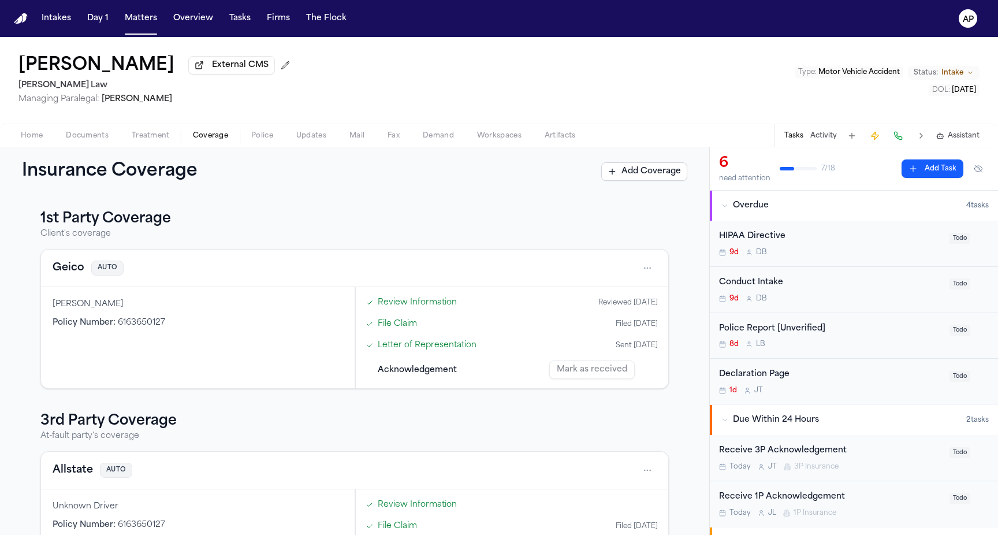
click at [445, 349] on link "Letter of Representation" at bounding box center [427, 345] width 99 height 12
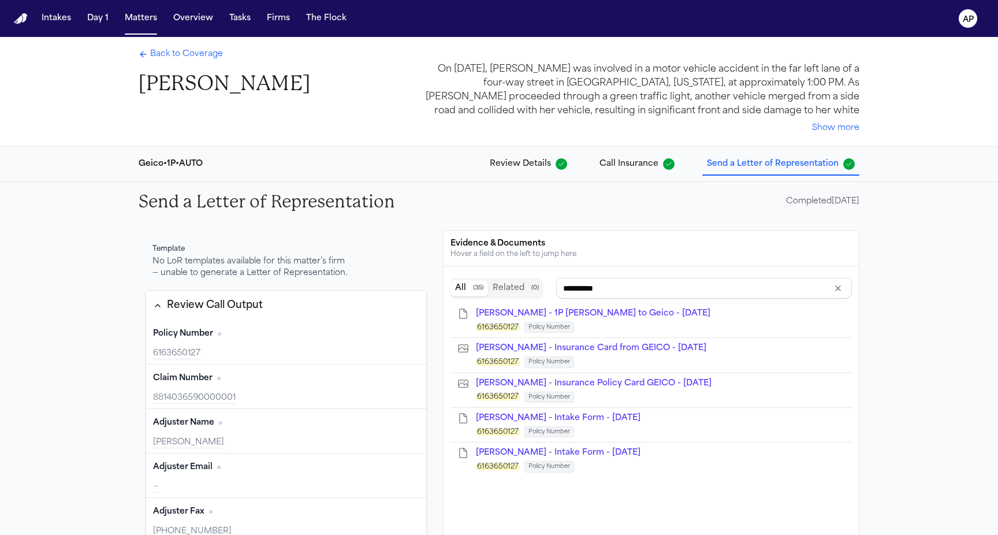
scroll to position [46, 0]
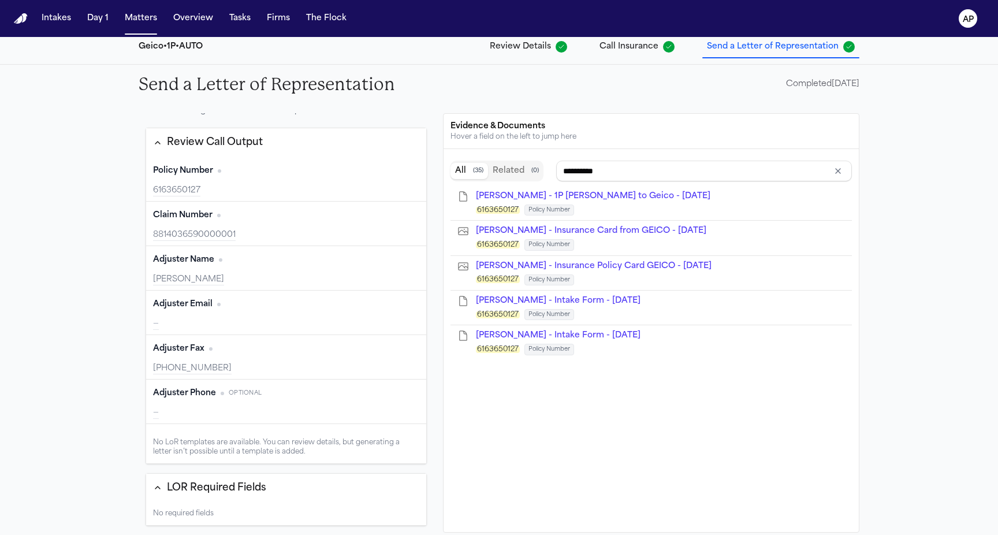
type input "**********"
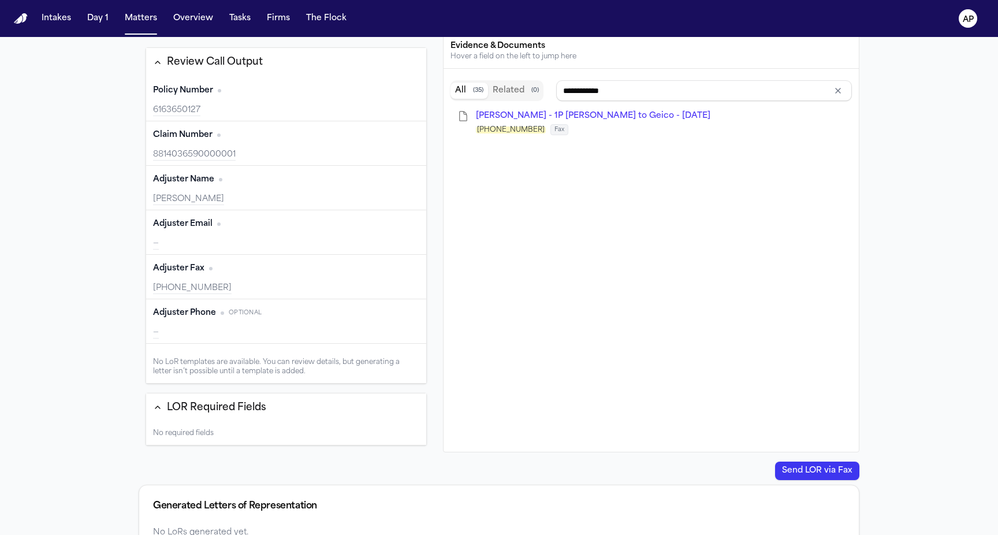
scroll to position [225, 0]
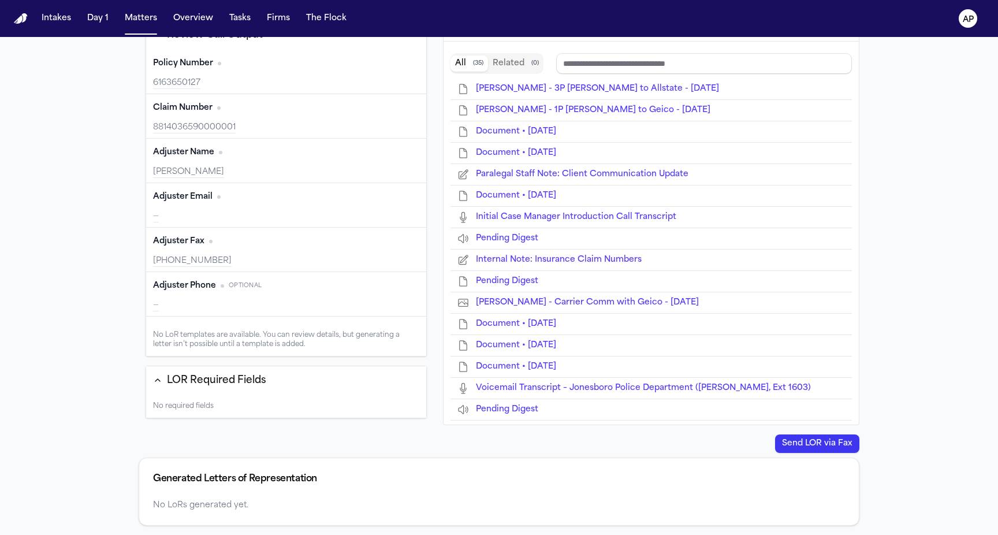
click at [185, 387] on div "LOR Required Fields" at bounding box center [216, 380] width 99 height 15
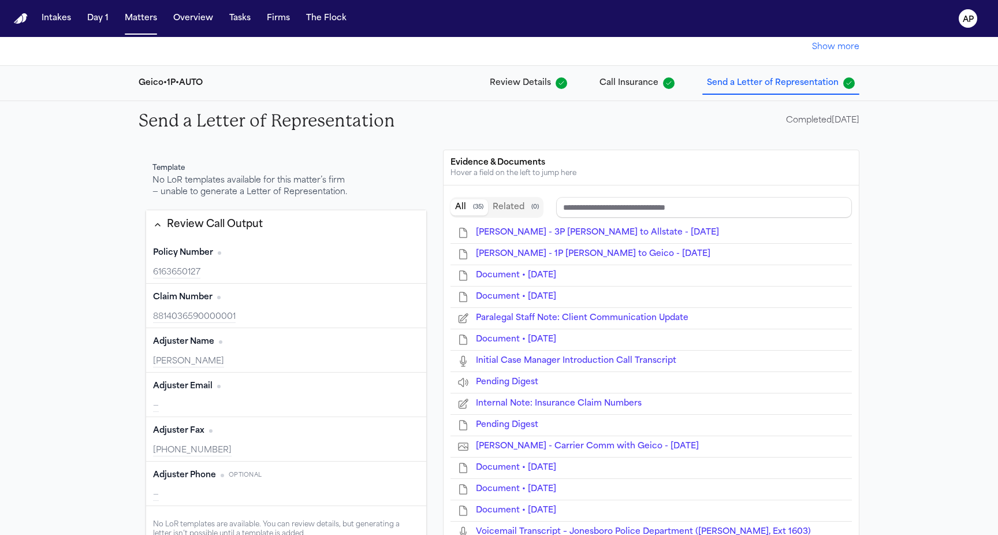
scroll to position [0, 0]
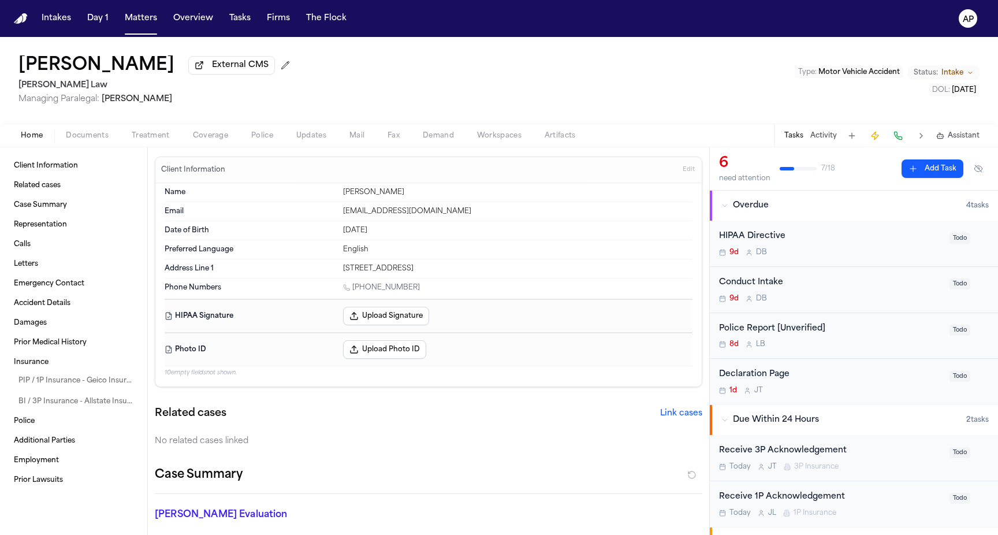
drag, startPoint x: 169, startPoint y: 70, endPoint x: 1, endPoint y: 70, distance: 168.1
click at [1, 70] on div "Lakeysha Hunter External CMS McCormick Law Managing Paralegal: Violette Patino …" at bounding box center [499, 80] width 998 height 87
copy h1 "[PERSON_NAME]"
click at [516, 85] on div "Lakeysha Hunter External CMS McCormick Law Managing Paralegal: Violette Patino …" at bounding box center [499, 80] width 998 height 87
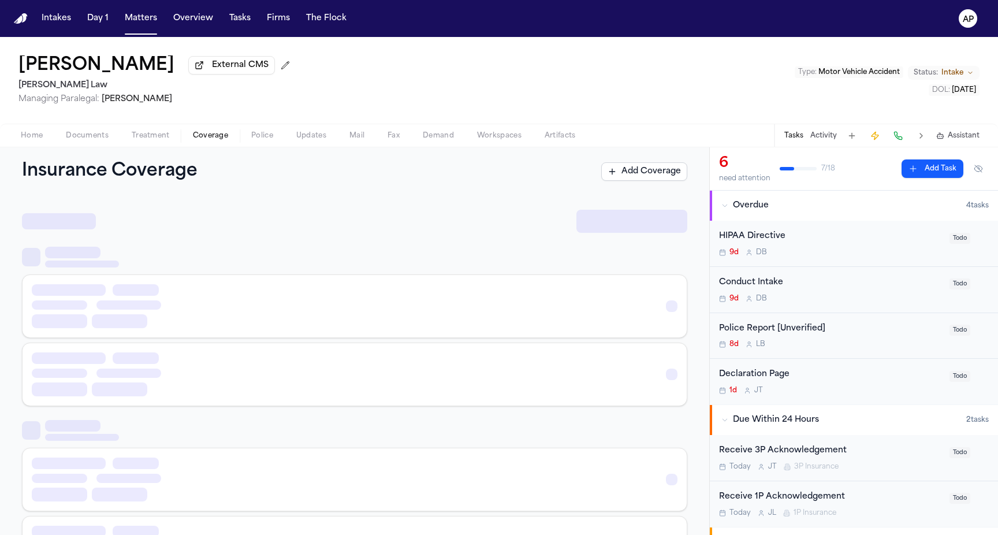
click at [208, 137] on span "Coverage" at bounding box center [210, 135] width 35 height 9
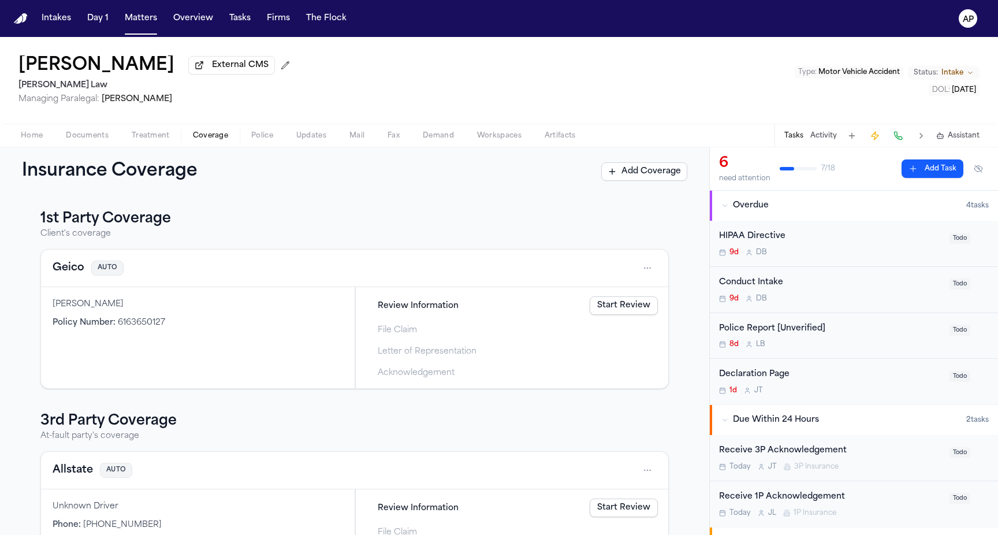
scroll to position [72, 0]
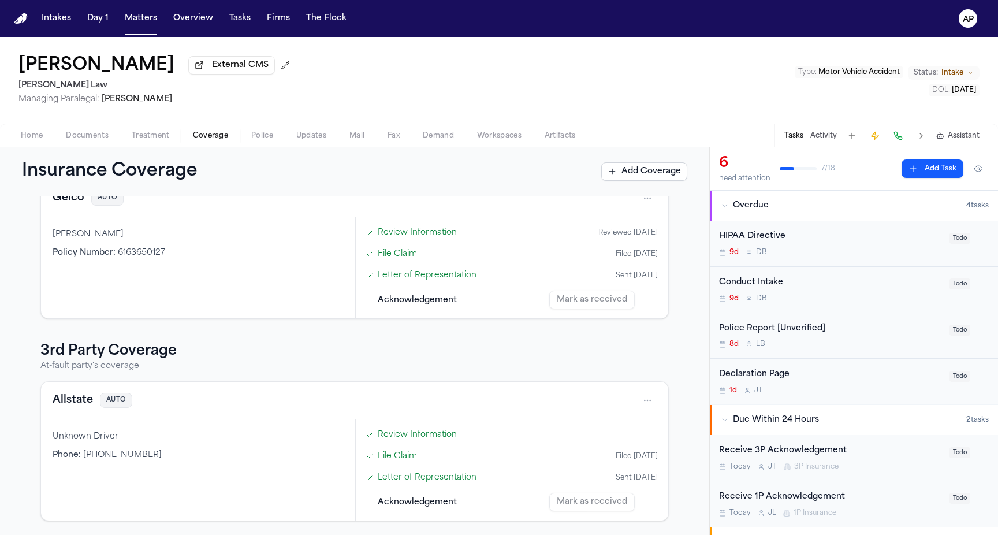
click at [535, 421] on div "Review Information File Claim Filed 10/07/2025 Letter of Representation Sent 10…" at bounding box center [512, 469] width 313 height 101
click at [427, 437] on link "Review Information" at bounding box center [417, 435] width 79 height 12
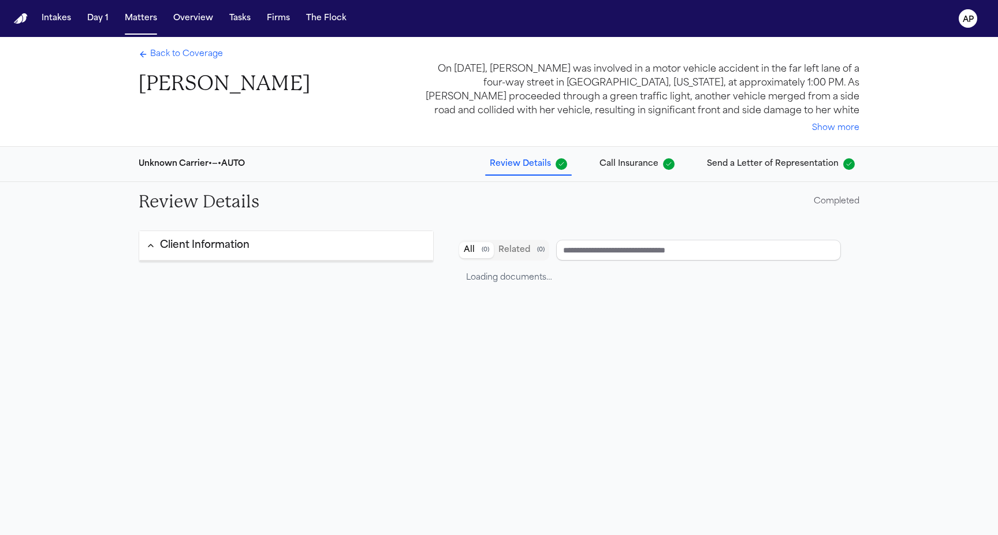
type input "********"
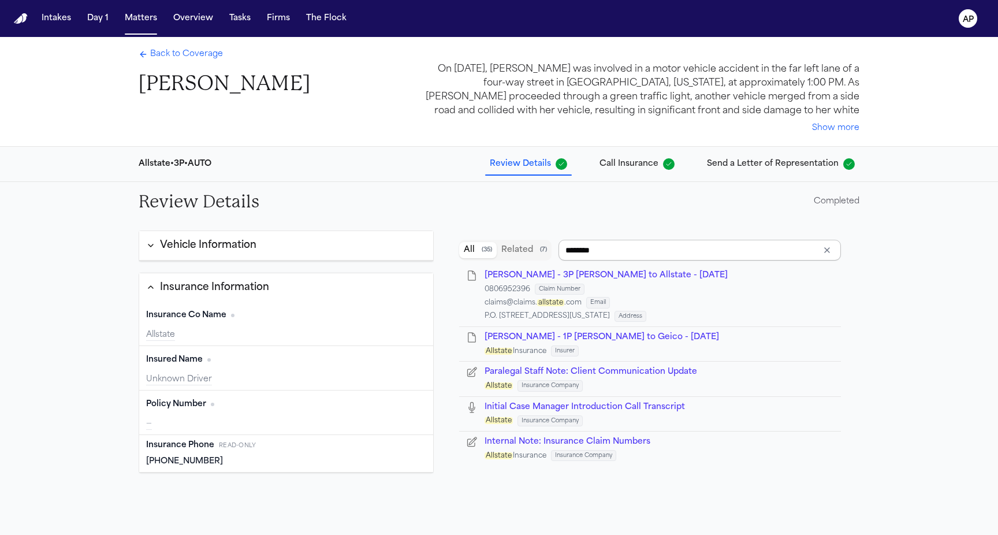
click at [598, 250] on input "********" at bounding box center [700, 250] width 282 height 21
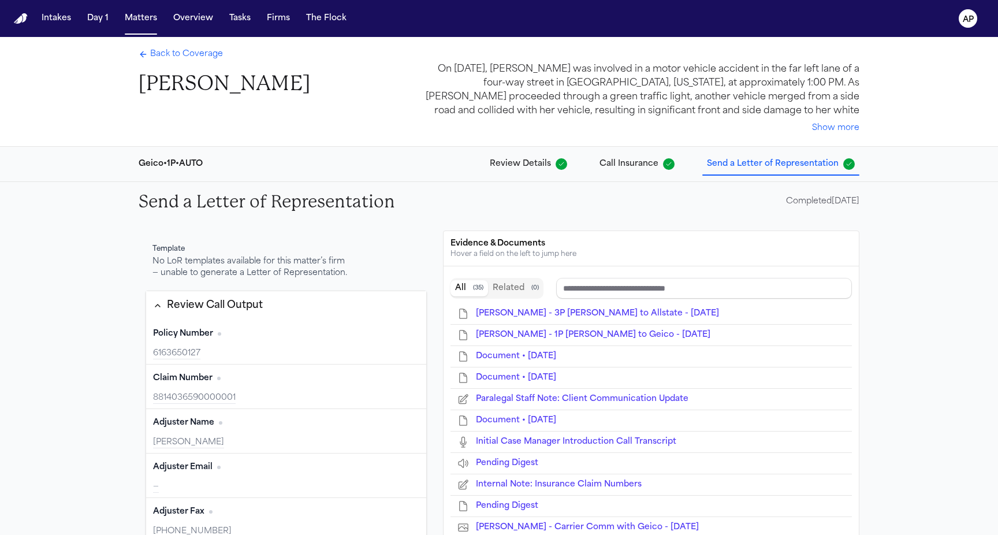
click at [216, 267] on div "No LoR templates available for this matter’s firm — unable to generate a Letter…" at bounding box center [251, 267] width 197 height 23
click at [276, 21] on button "Firms" at bounding box center [278, 18] width 32 height 21
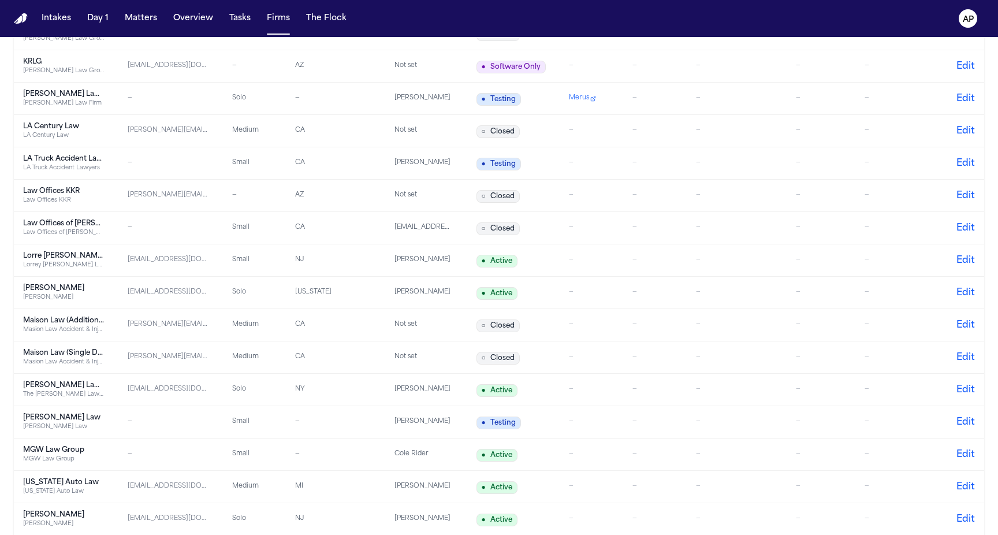
scroll to position [1441, 0]
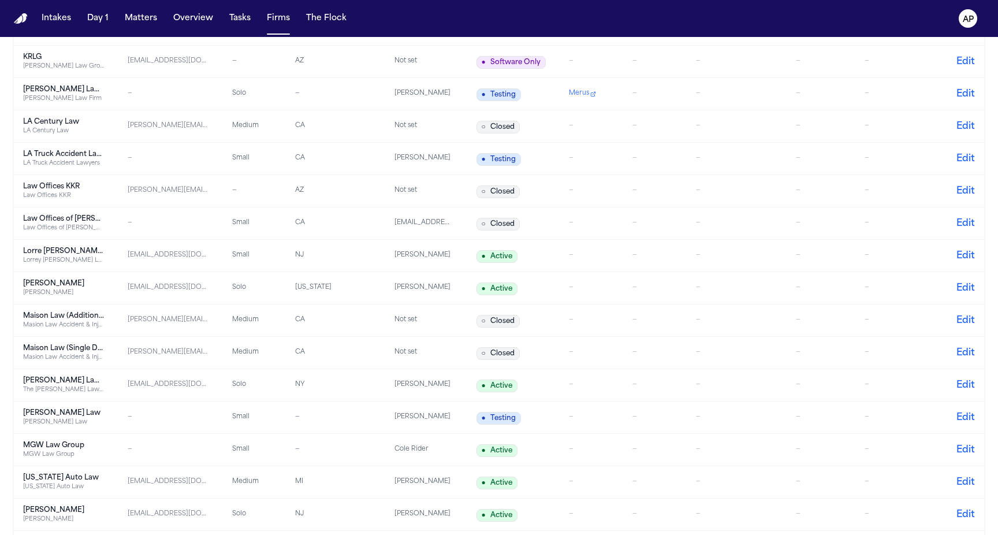
click at [66, 424] on div "[PERSON_NAME] Law" at bounding box center [63, 422] width 81 height 9
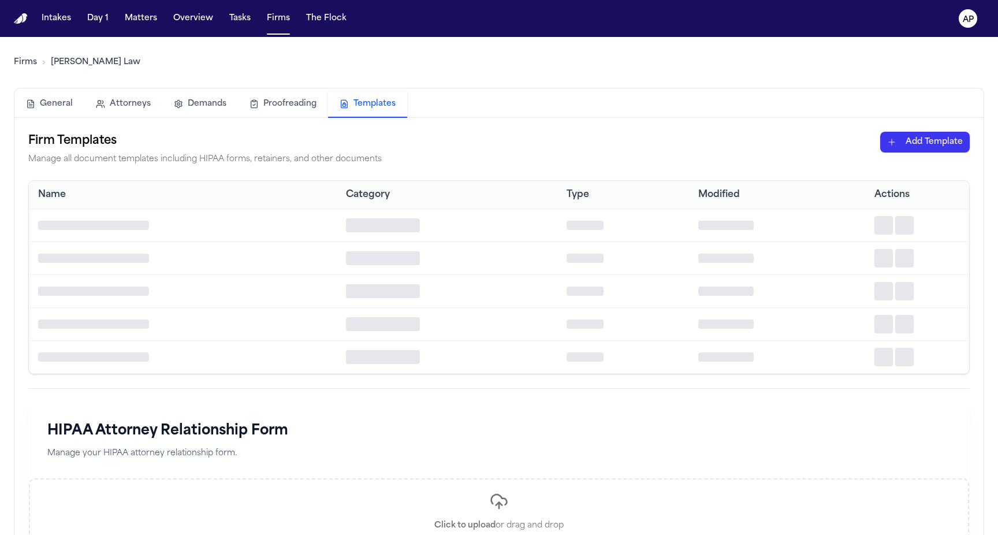
click at [344, 110] on button "Templates" at bounding box center [367, 104] width 79 height 27
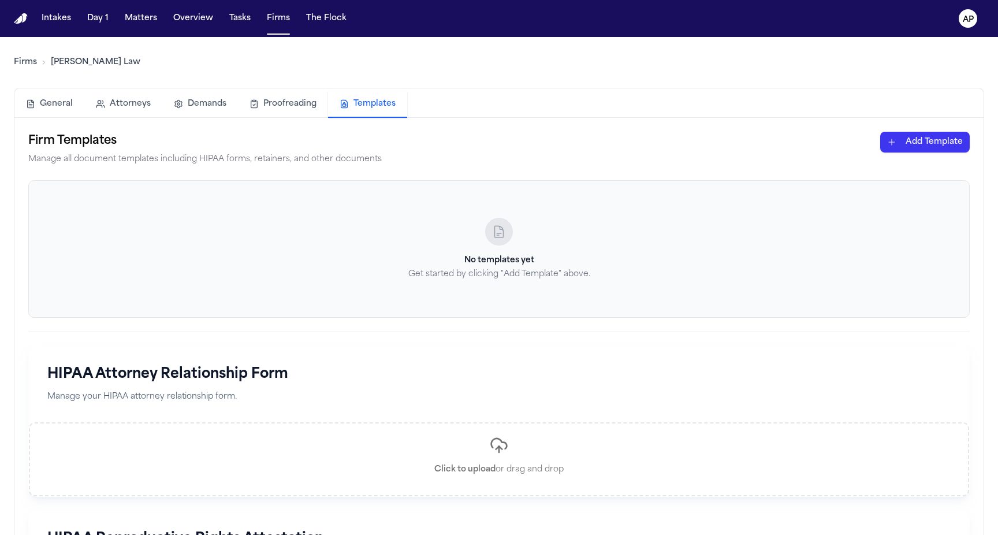
click at [935, 132] on html "Intakes Day 1 Matters Overview Tasks Firms The Flock AP Firms [PERSON_NAME] Law…" at bounding box center [499, 267] width 998 height 535
click at [760, 249] on html "Intakes Day 1 Matters Overview Tasks Firms The Flock AP Firms [PERSON_NAME] Law…" at bounding box center [499, 267] width 998 height 535
